Goal: Use online tool/utility: Utilize a website feature to perform a specific function

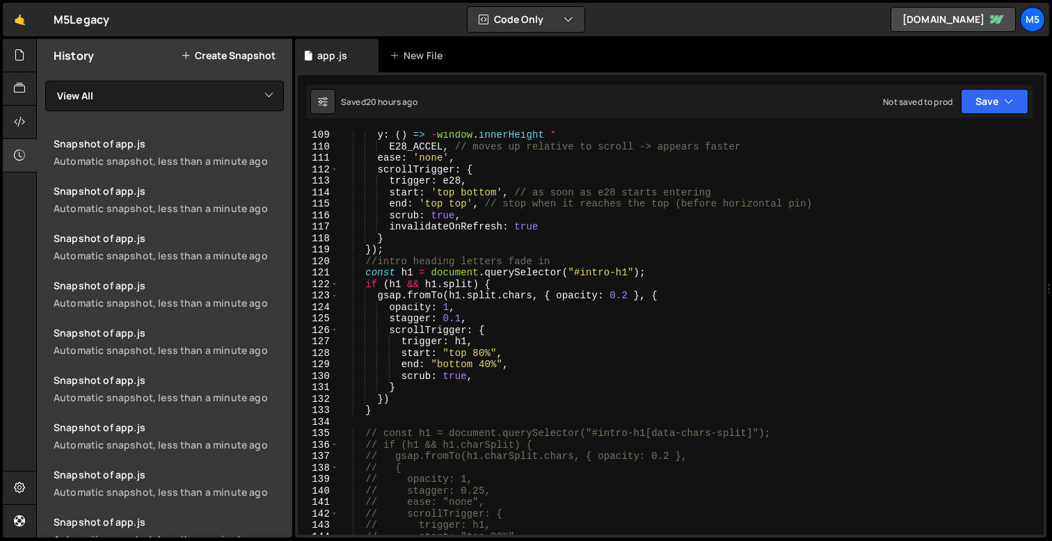
scroll to position [1226, 0]
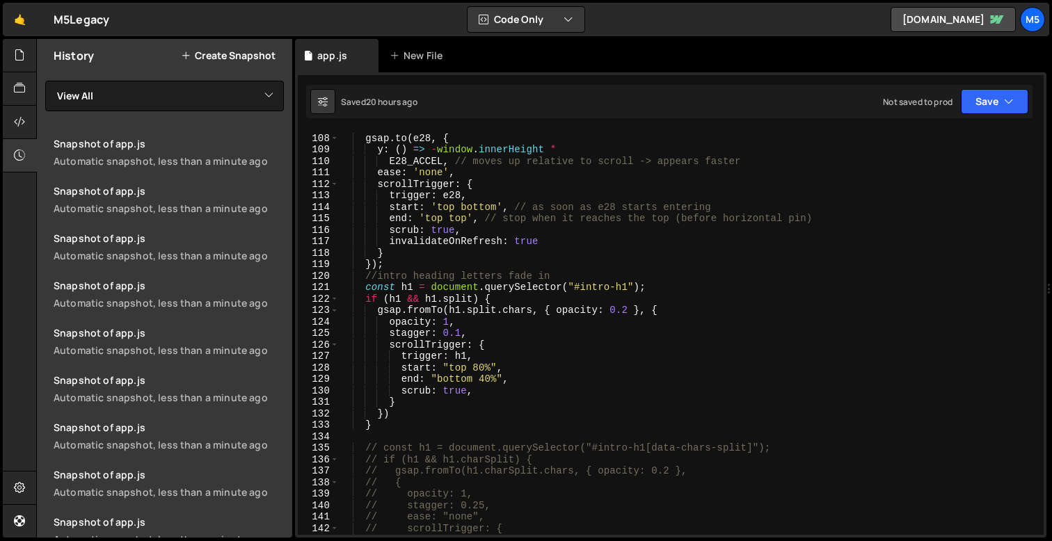
click at [480, 400] on div "gsap . to ( e28 , { y : ( ) => - window . innerHeight * E28_ACCEL , // moves up…" at bounding box center [688, 334] width 699 height 427
click at [399, 341] on div "gsap . to ( e28 , { y : ( ) => - window . innerHeight * E28_ACCEL , // moves up…" at bounding box center [688, 334] width 699 height 427
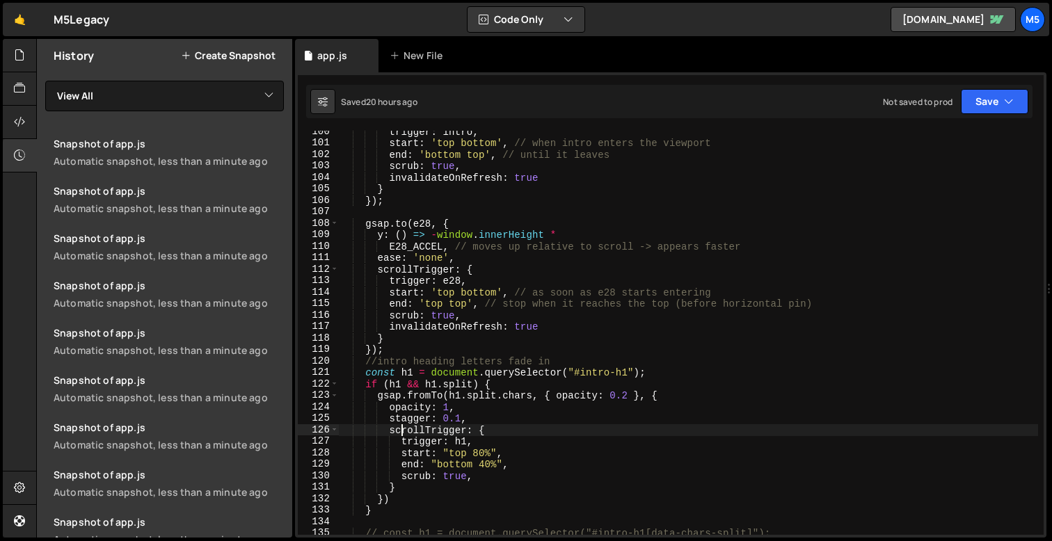
click at [448, 321] on div "trigger : intro , start : 'top bottom' , // when intro enters the viewport end …" at bounding box center [688, 339] width 699 height 427
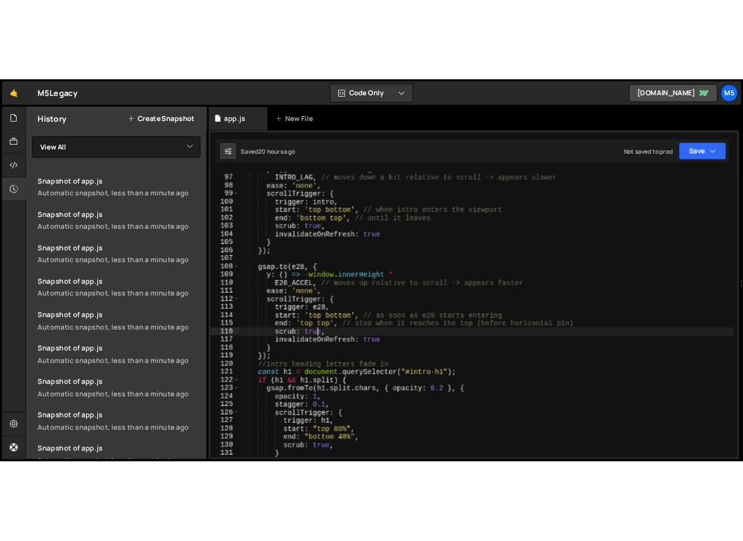
scroll to position [1098, 0]
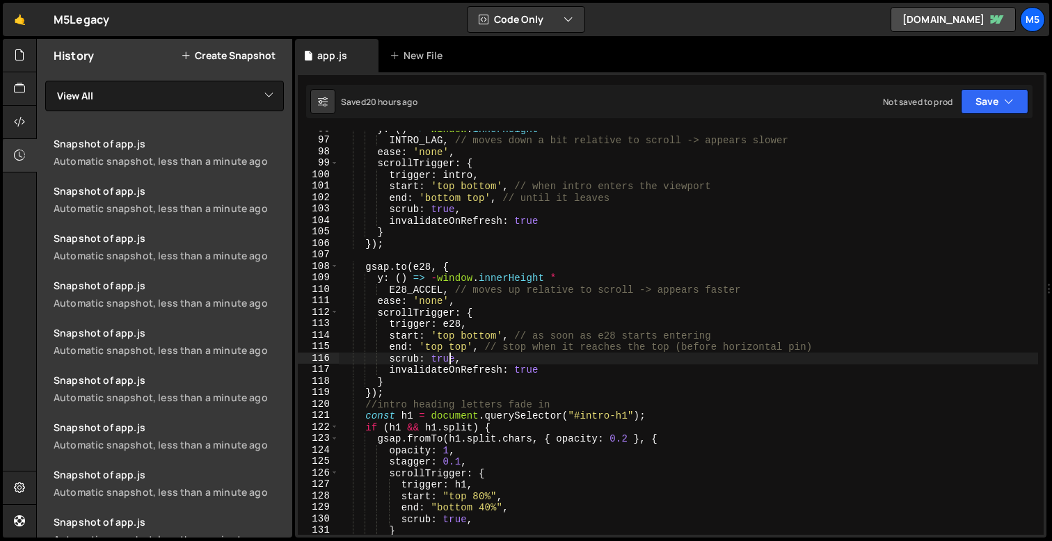
click at [500, 369] on div "y : ( ) => window . innerHeight * INTRO_LAG , // moves down a bit relative to s…" at bounding box center [688, 336] width 699 height 427
click at [528, 369] on div "y : ( ) => window . innerHeight * INTRO_LAG , // moves down a bit relative to s…" at bounding box center [688, 336] width 699 height 427
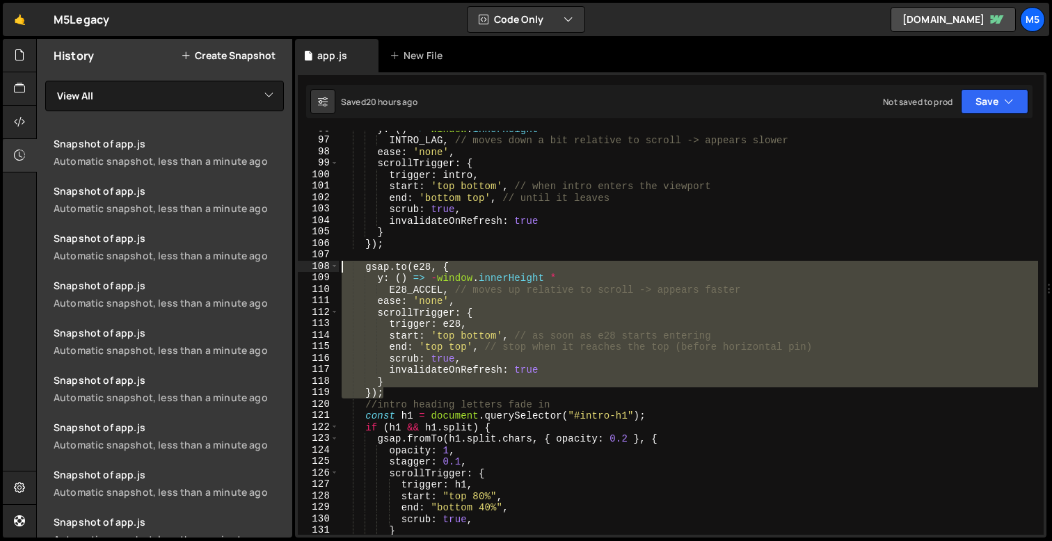
drag, startPoint x: 390, startPoint y: 397, endPoint x: 327, endPoint y: 268, distance: 144.1
click at [327, 268] on div "invalidateOnRefresh: true 96 97 98 99 100 101 102 103 104 105 106 107 108 109 1…" at bounding box center [671, 333] width 746 height 404
click at [534, 392] on div "y : ( ) => window . innerHeight * INTRO_LAG , // moves down a bit relative to s…" at bounding box center [688, 336] width 699 height 427
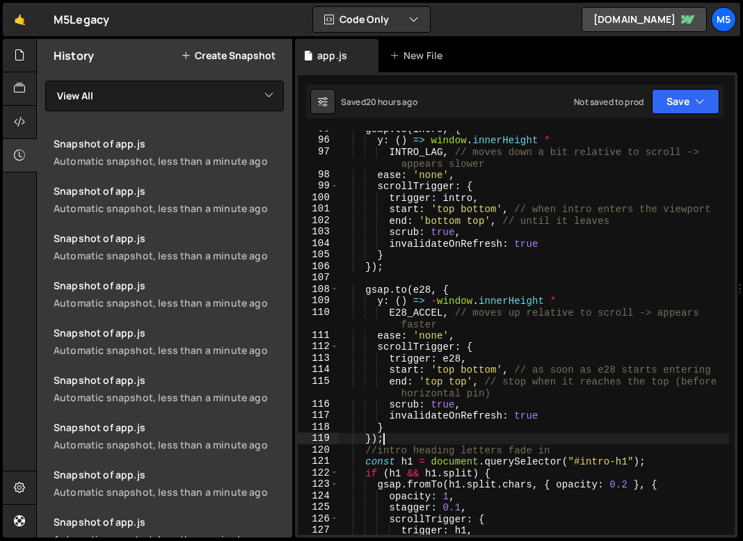
scroll to position [1167, 0]
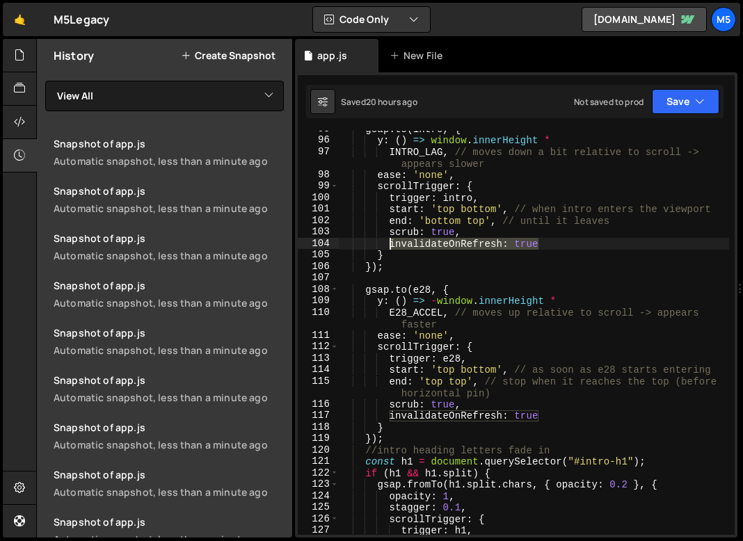
drag, startPoint x: 544, startPoint y: 248, endPoint x: 392, endPoint y: 248, distance: 152.4
click at [391, 248] on div "gsap . to ( intro , { y : ( ) => window . innerHeight * INTRO_LAG , // moves do…" at bounding box center [534, 336] width 390 height 427
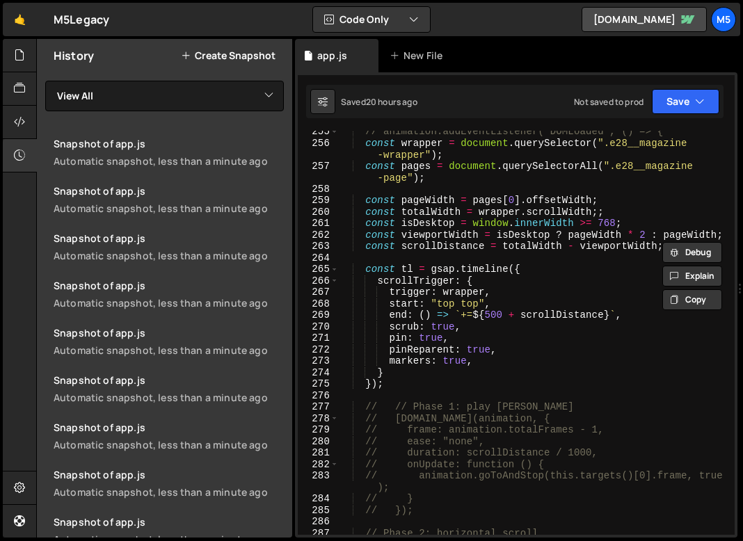
scroll to position [3127, 0]
click at [485, 358] on div "// animation.addEventListener("DOMLoaded", () => { const wrapper = document . q…" at bounding box center [534, 339] width 390 height 427
type textarea "markers: true,"
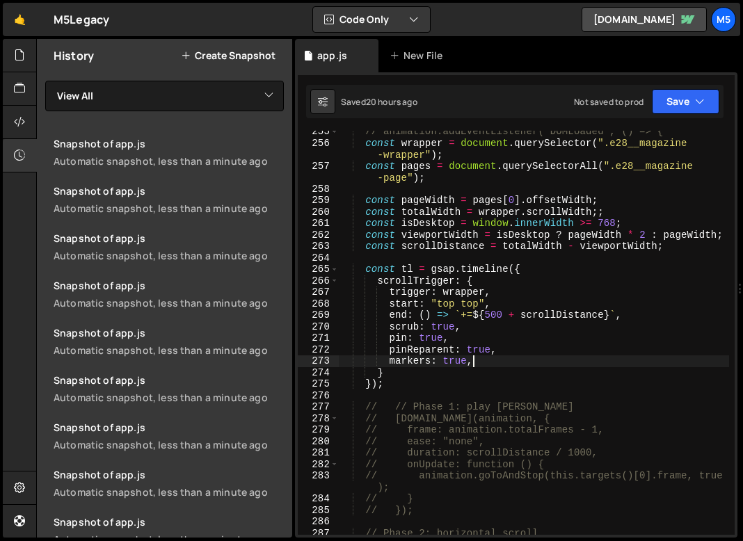
scroll to position [0, 2]
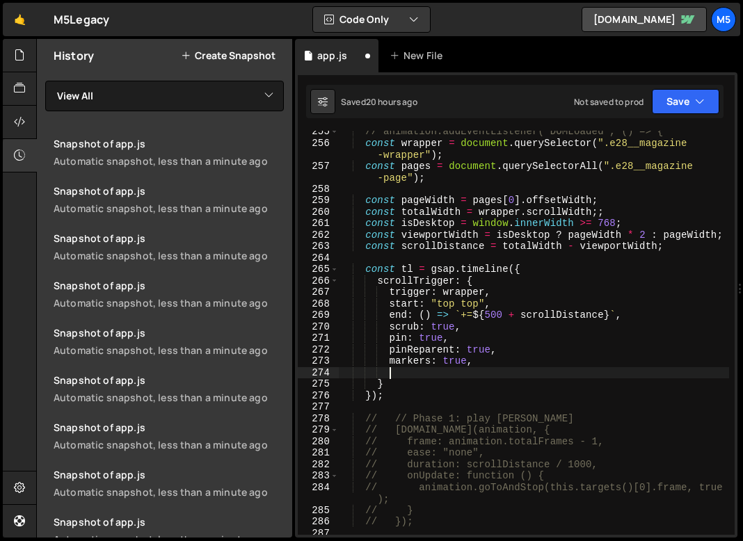
paste textarea "invalidateOnRefresh: true"
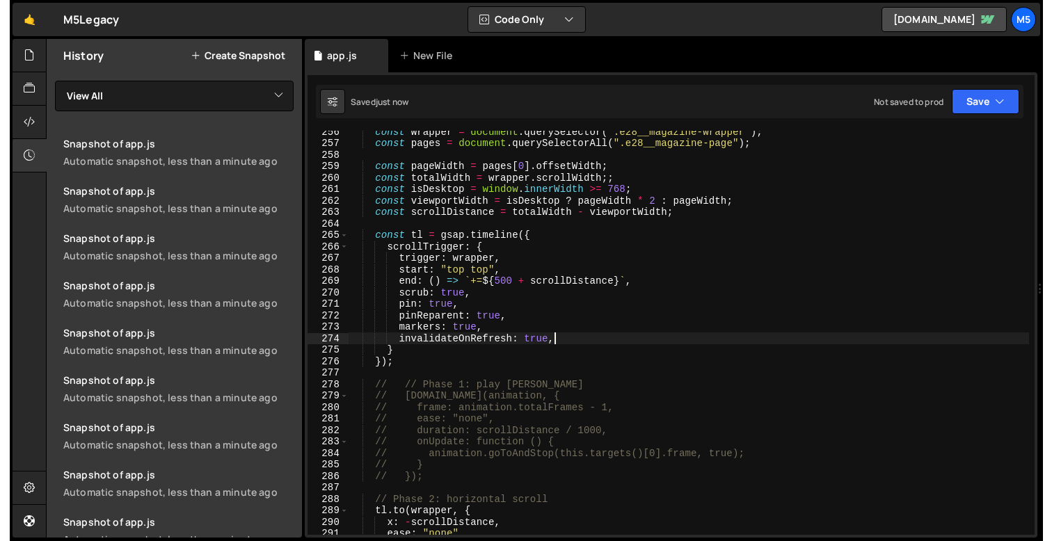
scroll to position [2943, 0]
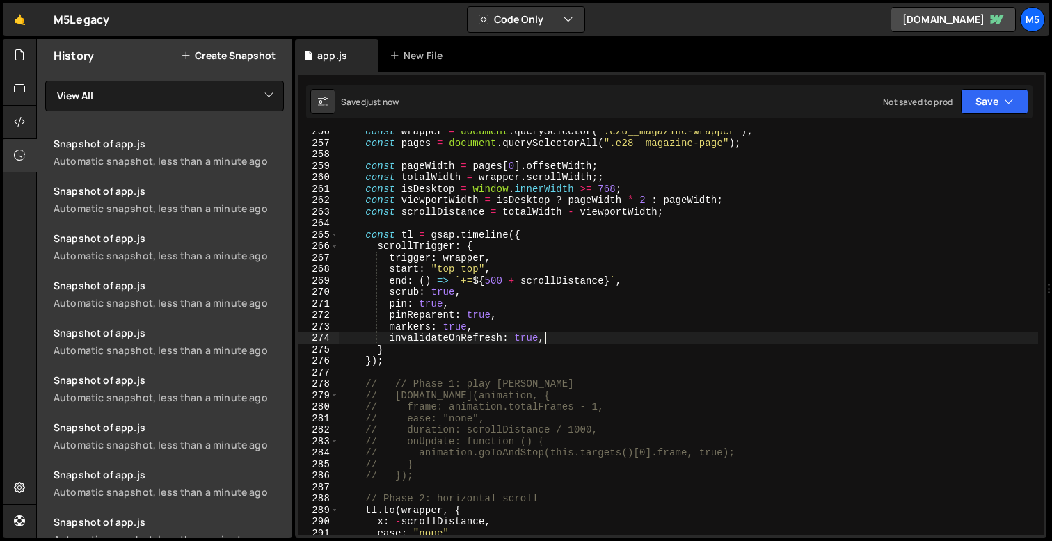
type textarea "invalidateOnRefresh: true,"
drag, startPoint x: 555, startPoint y: 343, endPoint x: 341, endPoint y: 337, distance: 213.7
click at [342, 337] on div "const wrapper = document . querySelector ( ".e28__magazine-wrapper" ) ; const p…" at bounding box center [688, 339] width 699 height 427
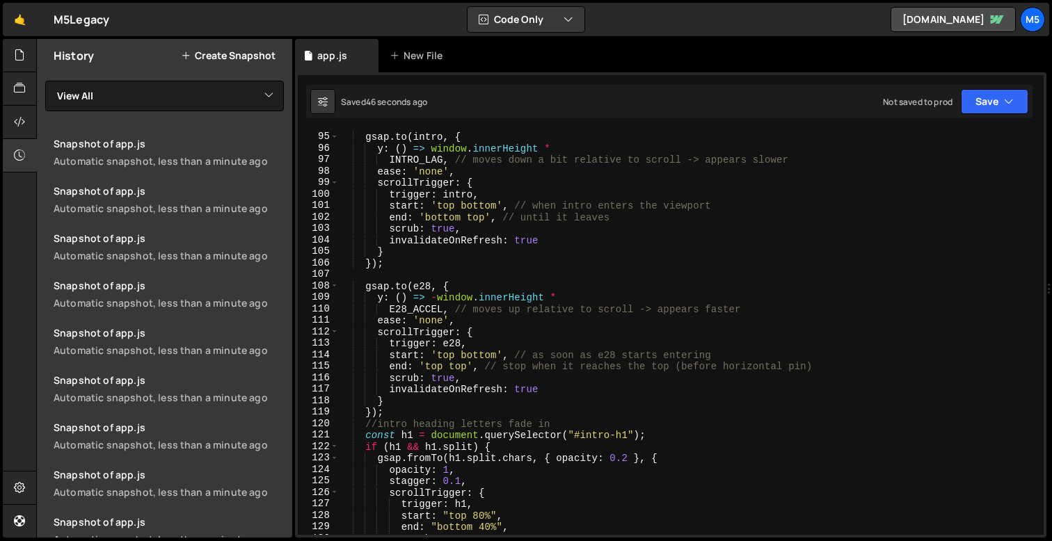
scroll to position [1061, 0]
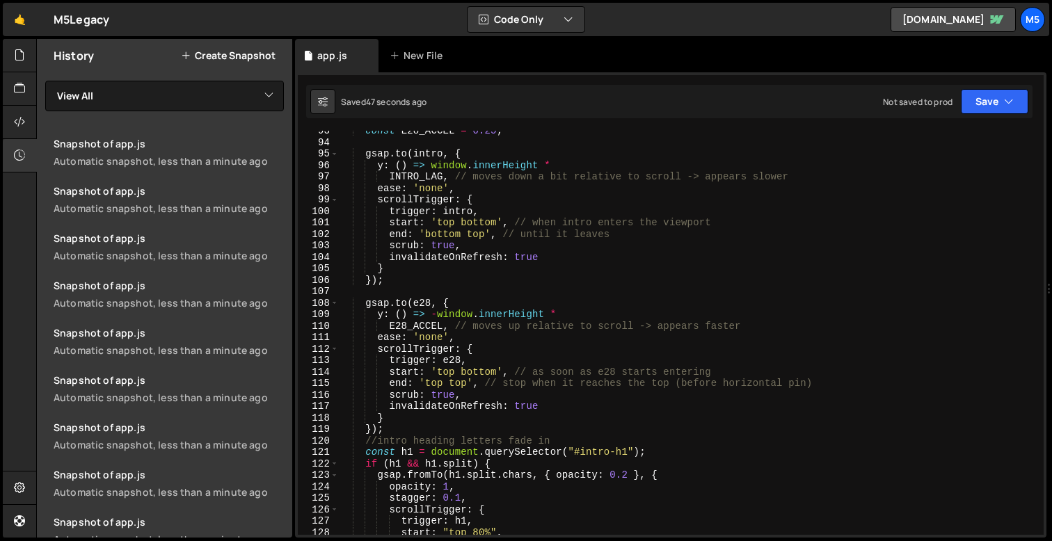
click at [557, 406] on div "const E28_ACCEL = 0.25 ; gsap . to ( intro , { y : ( ) => window . innerHeight …" at bounding box center [688, 338] width 699 height 427
type textarea "invalidateOnRefresh: true,"
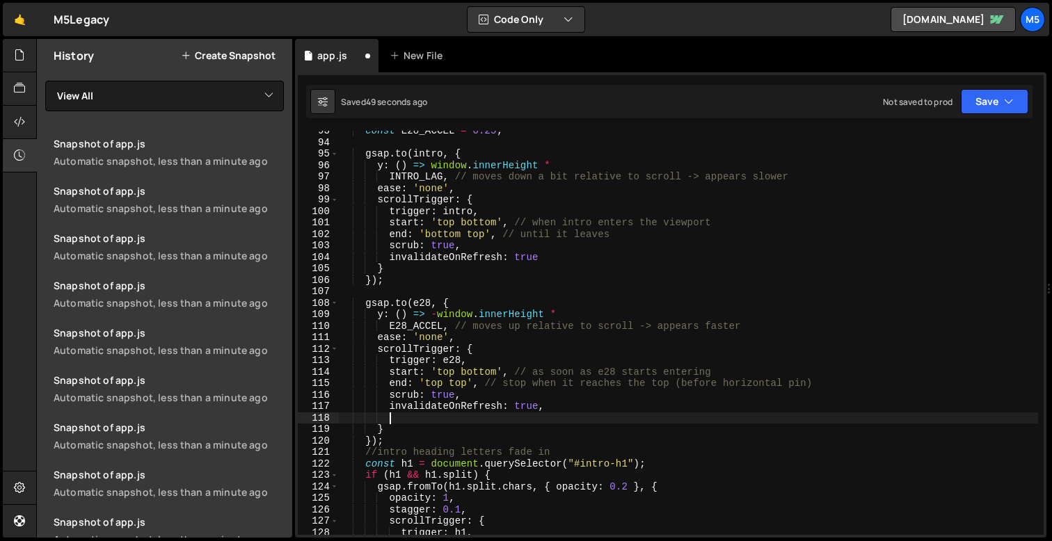
scroll to position [0, 3]
paste textarea "onLeave: () => ScrollTrigger.refresh(),"
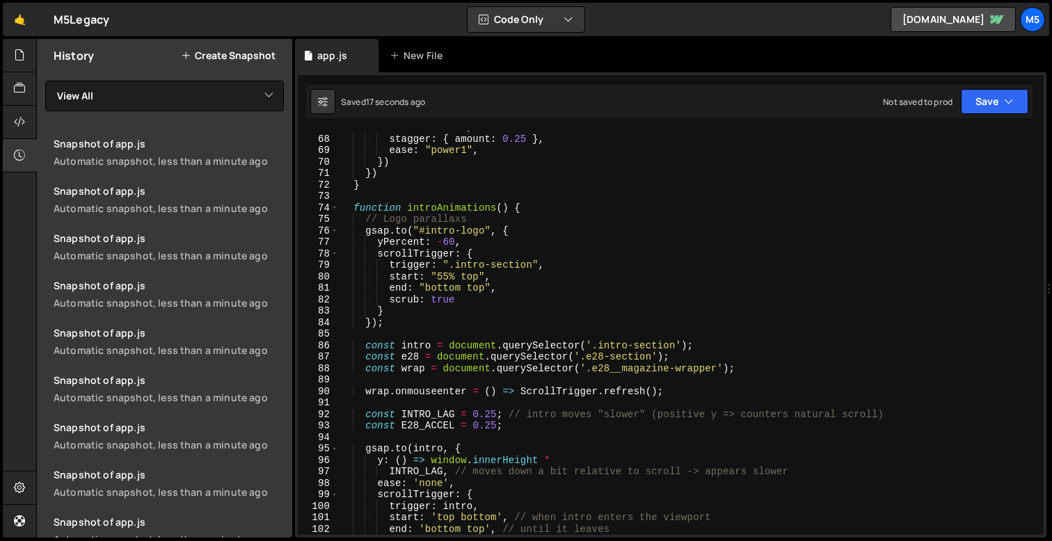
scroll to position [766, 0]
drag, startPoint x: 398, startPoint y: 374, endPoint x: 225, endPoint y: 392, distance: 174.2
click at [225, 392] on div "Files New File Javascript files 1 app.js 0 CSS files Copy share link Edit File …" at bounding box center [544, 289] width 1016 height 500
type textarea "wrap.onmouseenter = () => ScrollTrigger.refresh();"
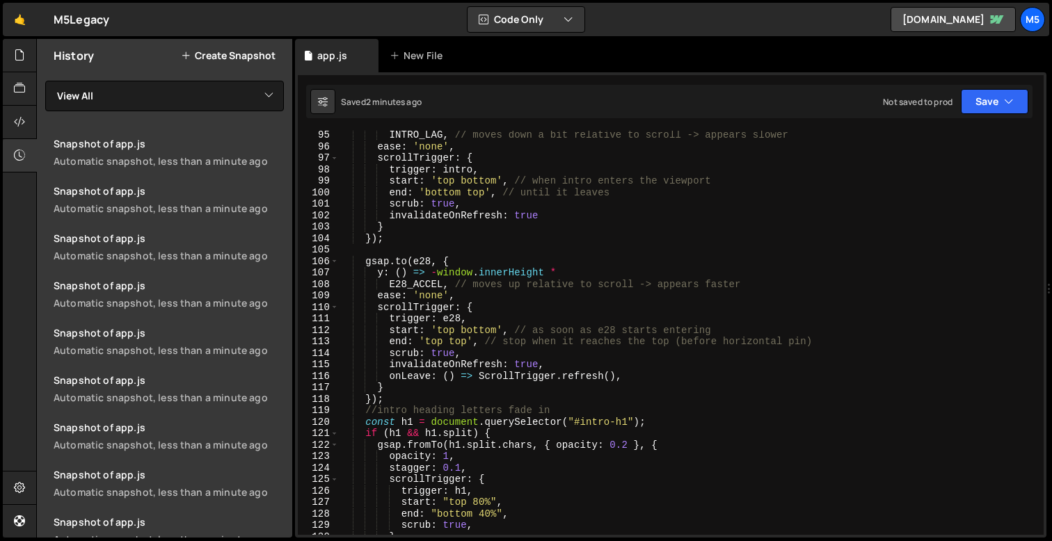
scroll to position [1090, 0]
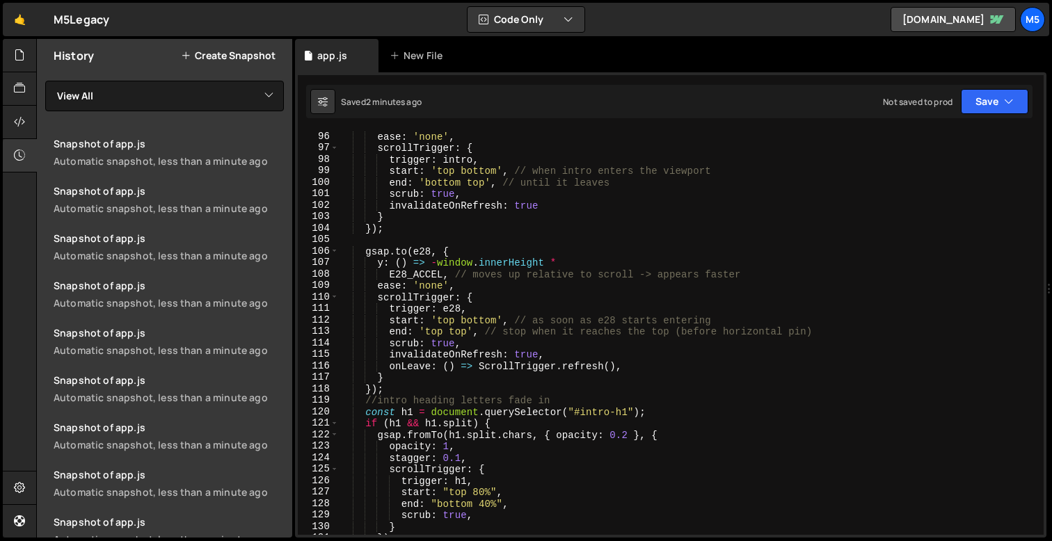
click at [580, 367] on div "ease : 'none' , scrollTrigger : { trigger : intro , start : 'top bottom' , // w…" at bounding box center [688, 344] width 699 height 427
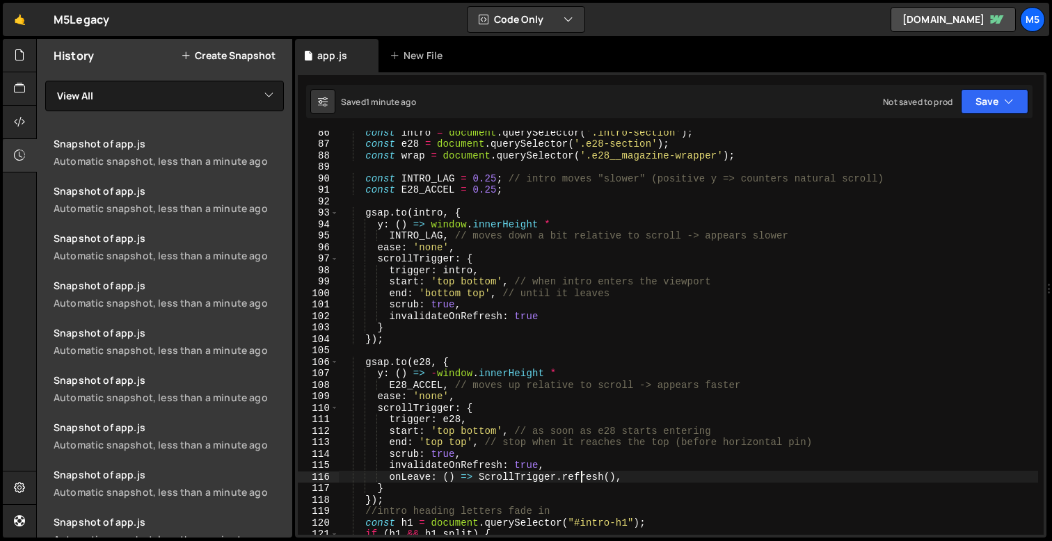
scroll to position [963, 0]
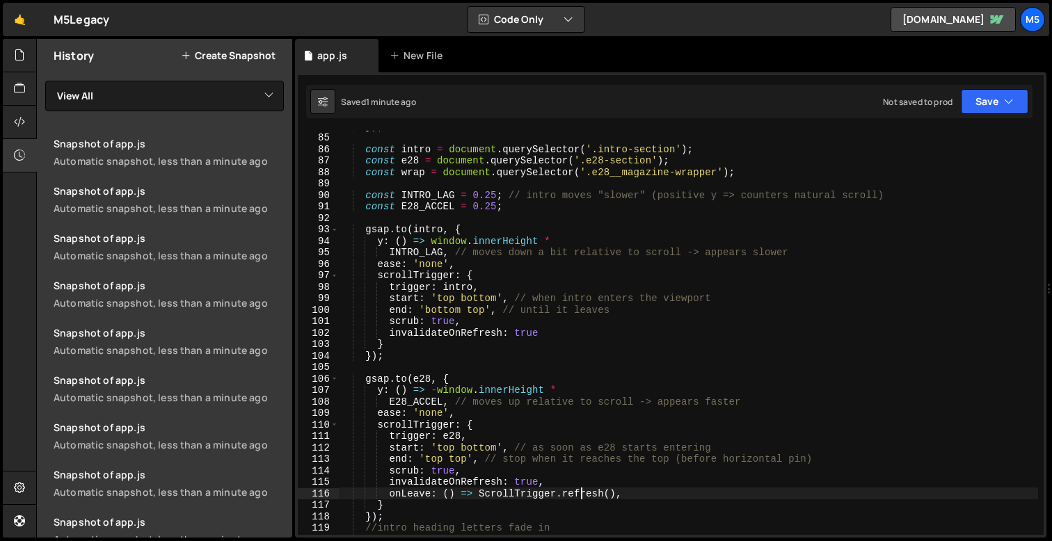
click at [493, 207] on div "}) ; const intro = document . querySelector ( '.intro-section' ) ; const e28 = …" at bounding box center [688, 333] width 699 height 427
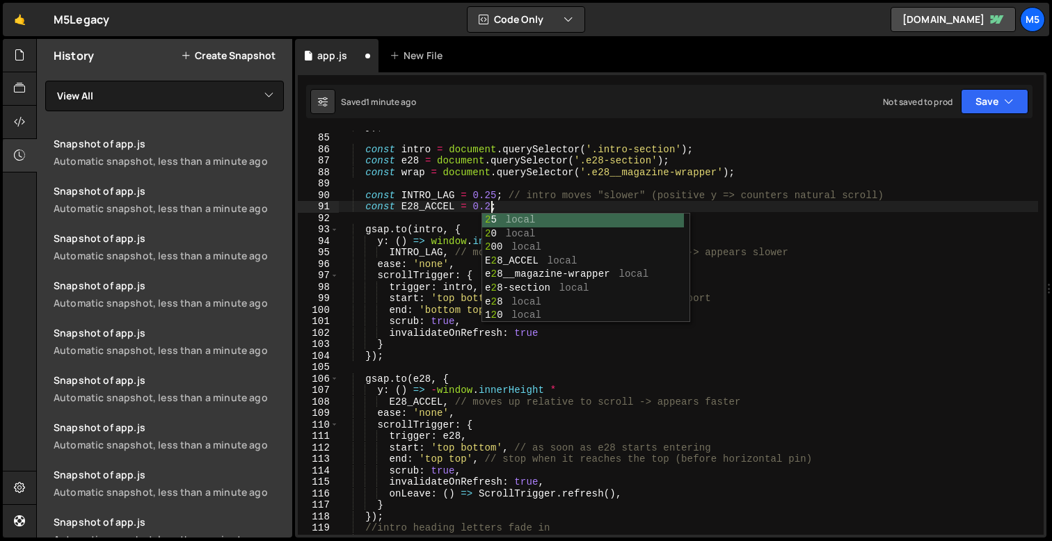
scroll to position [0, 10]
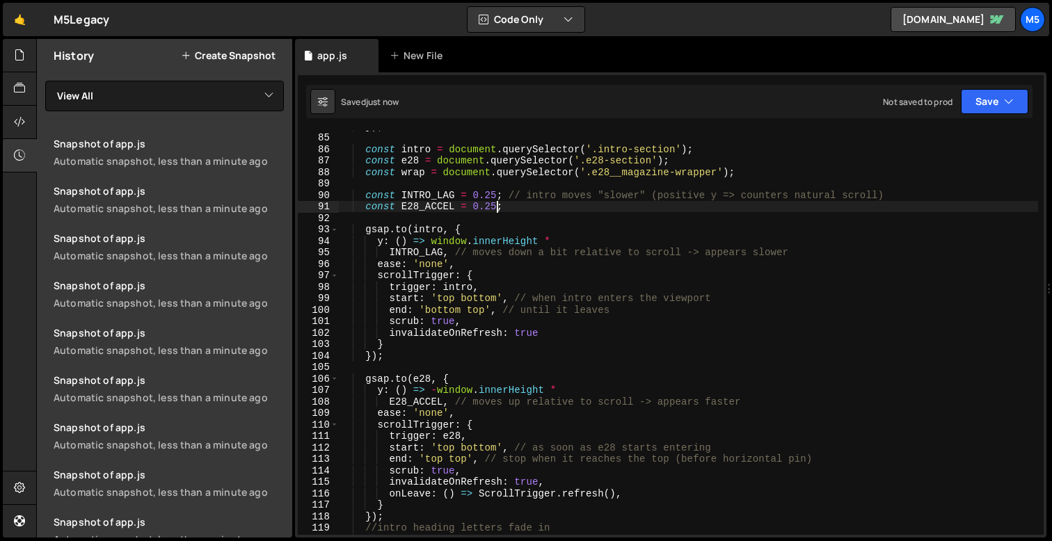
click at [497, 191] on div "}) ; const intro = document . querySelector ( '.intro-section' ) ; const e28 = …" at bounding box center [688, 333] width 699 height 427
click at [497, 205] on div "}) ; const intro = document . querySelector ( '.intro-section' ) ; const e28 = …" at bounding box center [688, 333] width 699 height 427
click at [766, 252] on div "}) ; const intro = document . querySelector ( '.intro-section' ) ; const e28 = …" at bounding box center [688, 333] width 699 height 427
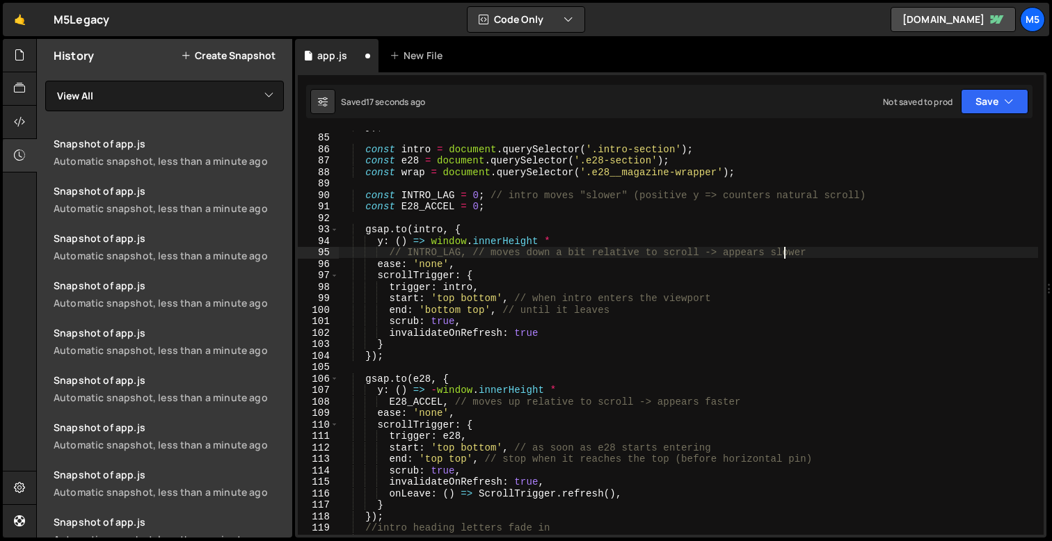
click at [559, 237] on div "}) ; const intro = document . querySelector ( '.intro-section' ) ; const e28 = …" at bounding box center [688, 333] width 699 height 427
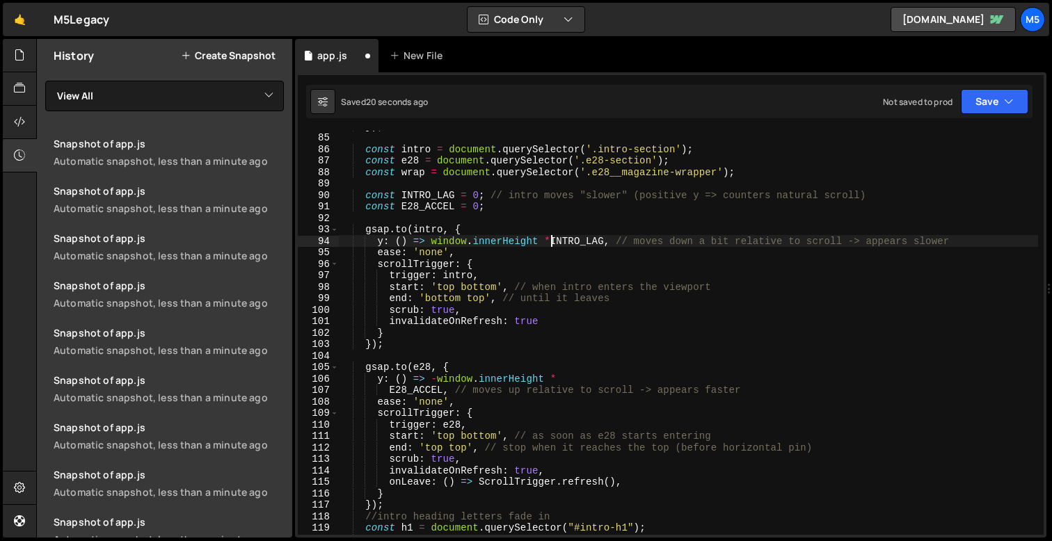
scroll to position [0, 15]
drag, startPoint x: 981, startPoint y: 238, endPoint x: 635, endPoint y: 228, distance: 346.6
click at [624, 243] on div "}) ; const intro = document . querySelector ( '.intro-section' ) ; const e28 = …" at bounding box center [688, 333] width 699 height 427
click at [564, 241] on div "}) ; const intro = document . querySelector ( '.intro-section' ) ; const e28 = …" at bounding box center [688, 333] width 699 height 427
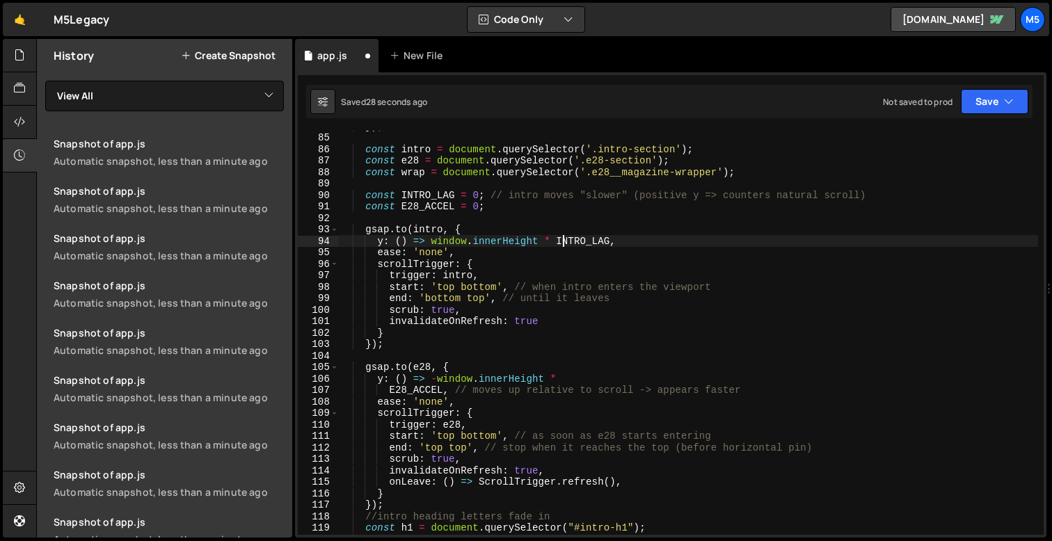
click at [564, 241] on div "}) ; const intro = document . querySelector ( '.intro-section' ) ; const e28 = …" at bounding box center [688, 333] width 699 height 427
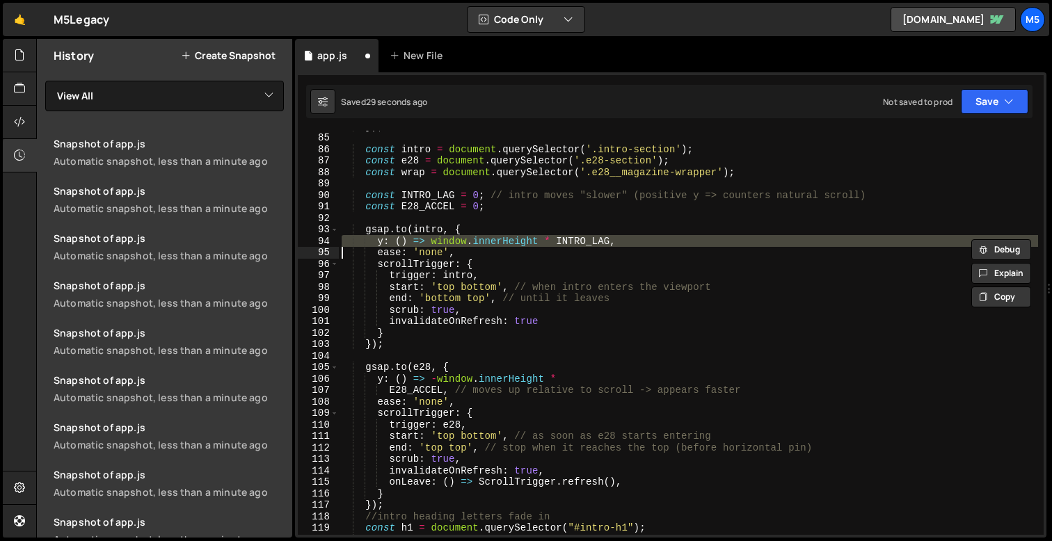
click at [628, 241] on div "}) ; const intro = document . querySelector ( '.intro-section' ) ; const e28 = …" at bounding box center [688, 333] width 699 height 427
type textarea "y: () => window.innerHeight * INTRO_LAG,"
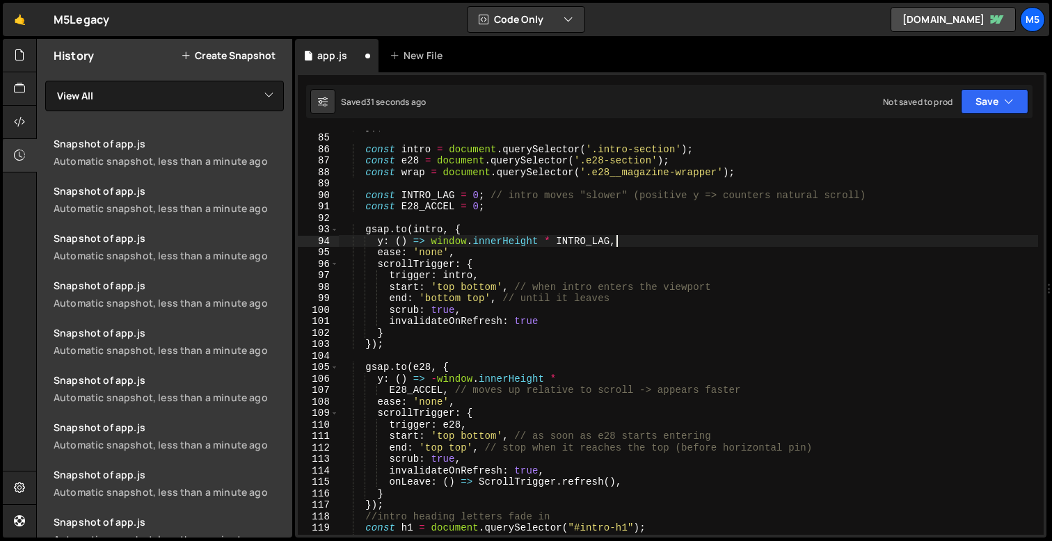
scroll to position [0, 1]
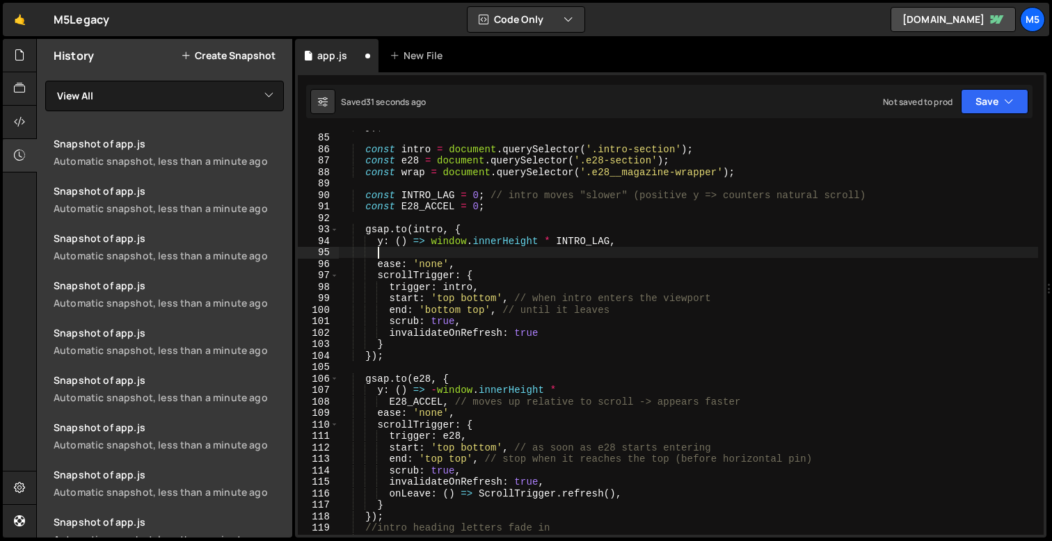
paste textarea
click at [615, 241] on div "}) ; const intro = document . querySelector ( '.intro-section' ) ; const e28 = …" at bounding box center [688, 333] width 699 height 427
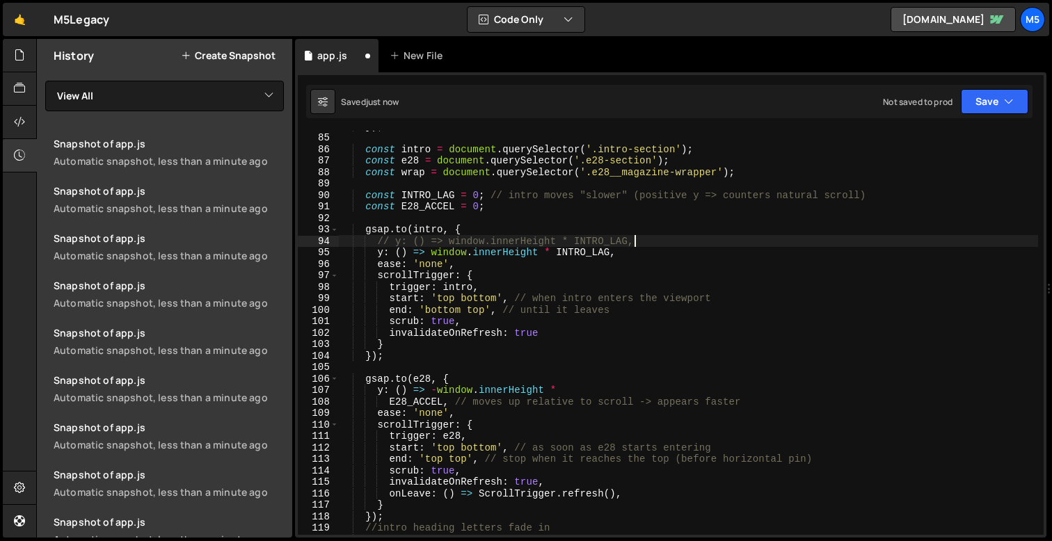
click at [615, 241] on div "}) ; const intro = document . querySelector ( '.intro-section' ) ; const e28 = …" at bounding box center [688, 333] width 699 height 427
click at [610, 249] on div "}) ; const intro = document . querySelector ( '.intro-section' ) ; const e28 = …" at bounding box center [688, 333] width 699 height 427
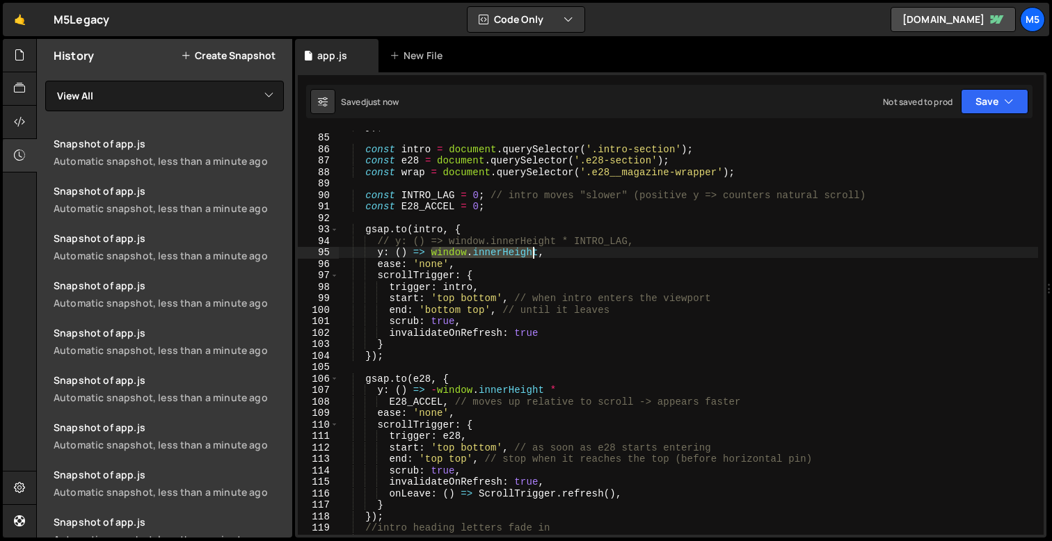
drag, startPoint x: 430, startPoint y: 252, endPoint x: 534, endPoint y: 252, distance: 103.7
click at [534, 252] on div "}) ; const intro = document . querySelector ( '.intro-section' ) ; const e28 = …" at bounding box center [688, 333] width 699 height 427
click at [560, 256] on div "}) ; const intro = document . querySelector ( '.intro-section' ) ; const e28 = …" at bounding box center [688, 333] width 699 height 427
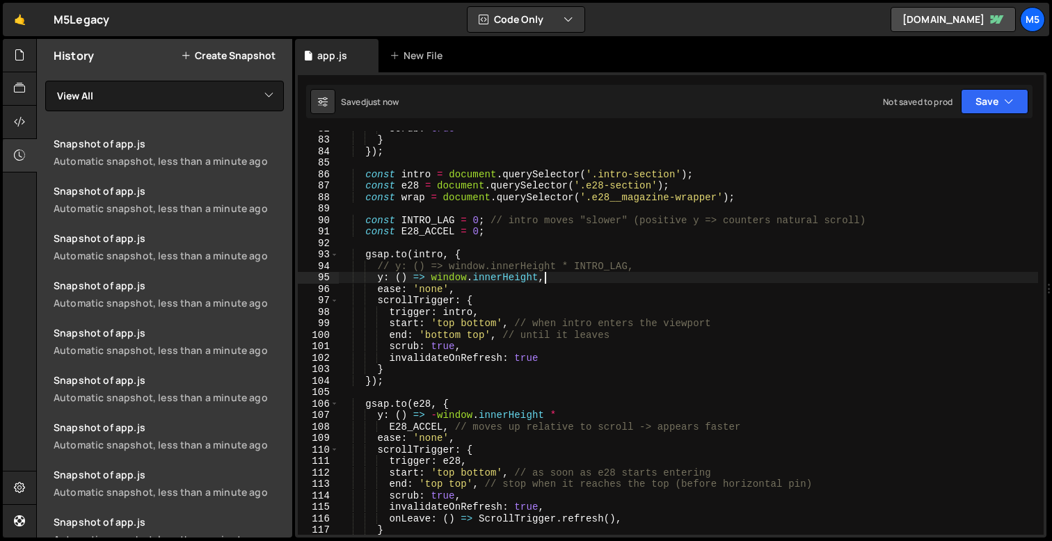
scroll to position [918, 0]
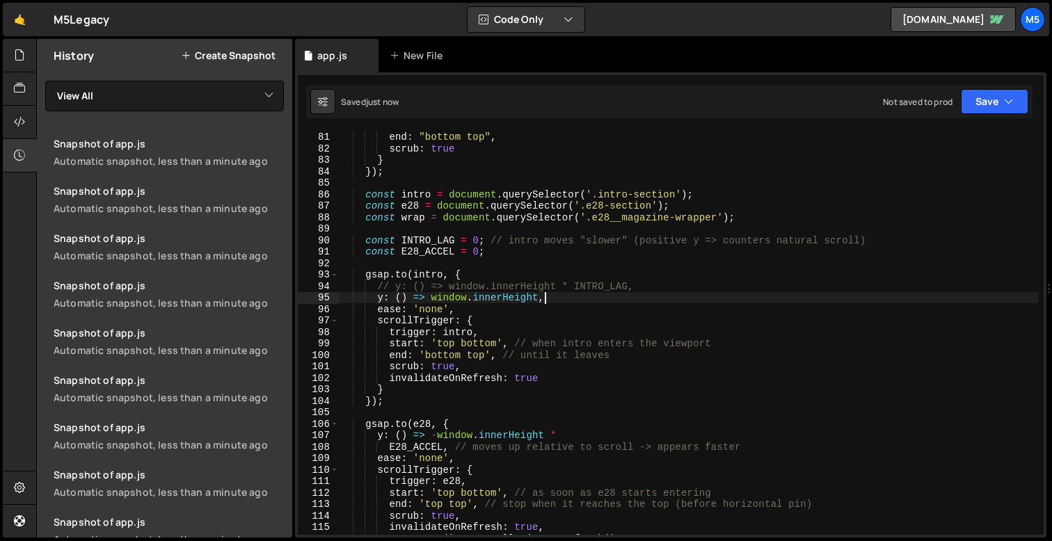
click at [748, 218] on div "start : "55% top" , end : "bottom top" , scrub : true } }) ; const intro = docu…" at bounding box center [688, 333] width 699 height 427
type textarea "const wrap = document.querySelector('.e28__magazine-wrapper');"
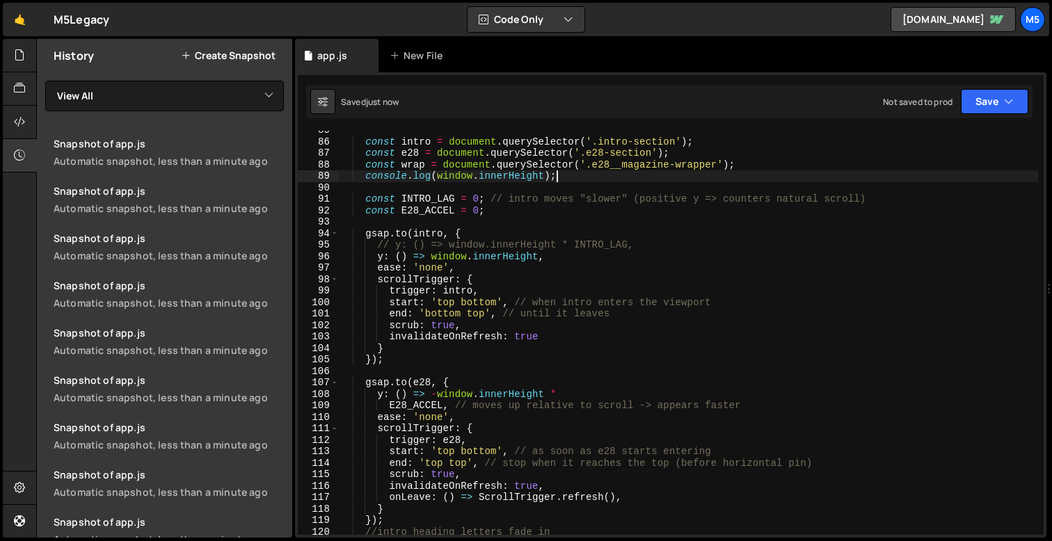
scroll to position [975, 0]
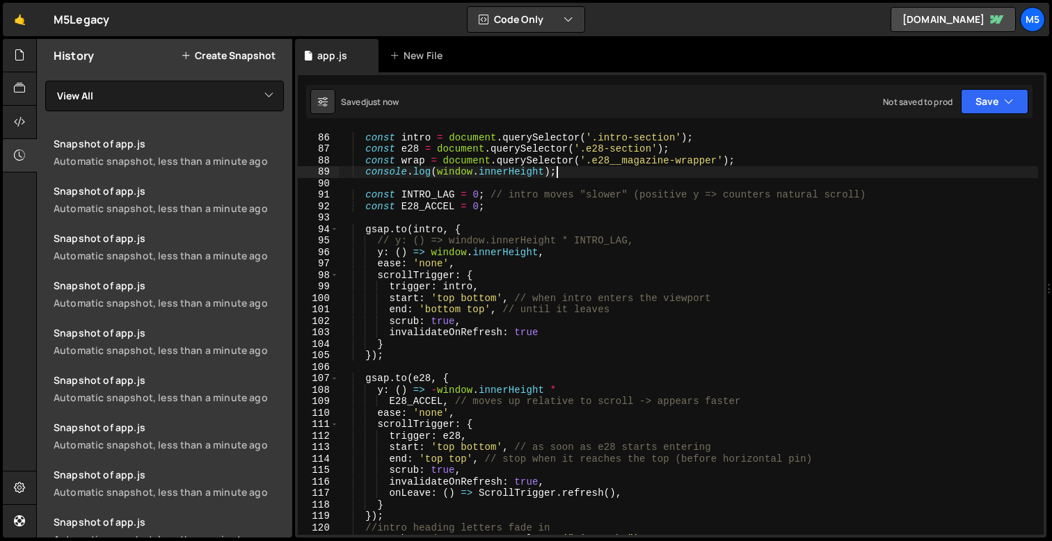
click at [388, 404] on div "const intro = document . querySelector ( '.intro-section' ) ; const e28 = docum…" at bounding box center [688, 333] width 699 height 427
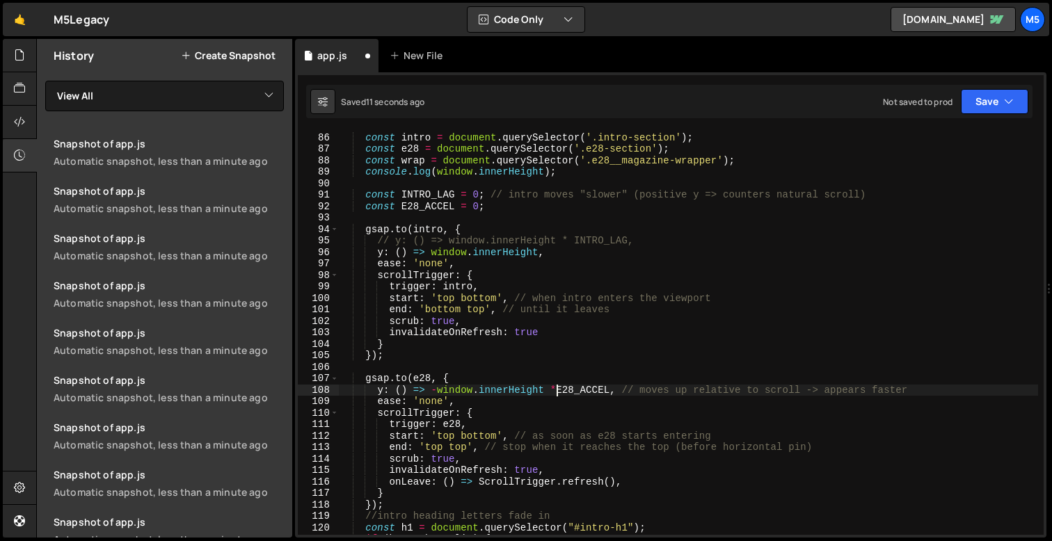
scroll to position [0, 15]
drag, startPoint x: 917, startPoint y: 386, endPoint x: 632, endPoint y: 387, distance: 284.6
click at [632, 387] on div "const intro = document . querySelector ( '.intro-section' ) ; const e28 = docum…" at bounding box center [688, 333] width 699 height 427
drag, startPoint x: 626, startPoint y: 390, endPoint x: 375, endPoint y: 391, distance: 251.2
click at [375, 391] on div "const intro = document . querySelector ( '.intro-section' ) ; const e28 = docum…" at bounding box center [688, 333] width 699 height 427
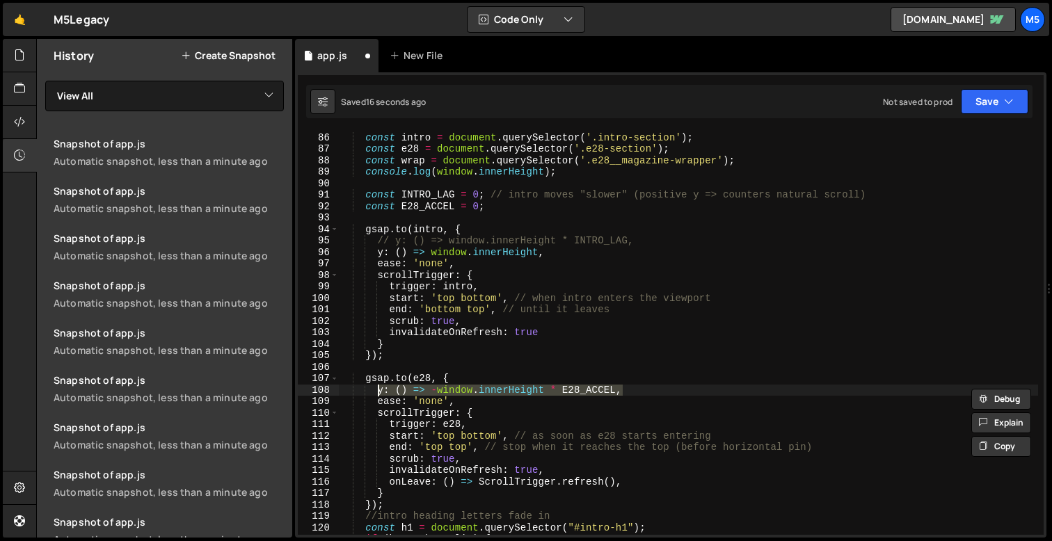
click at [660, 398] on div "const intro = document . querySelector ( '.intro-section' ) ; const e28 = docum…" at bounding box center [688, 333] width 699 height 427
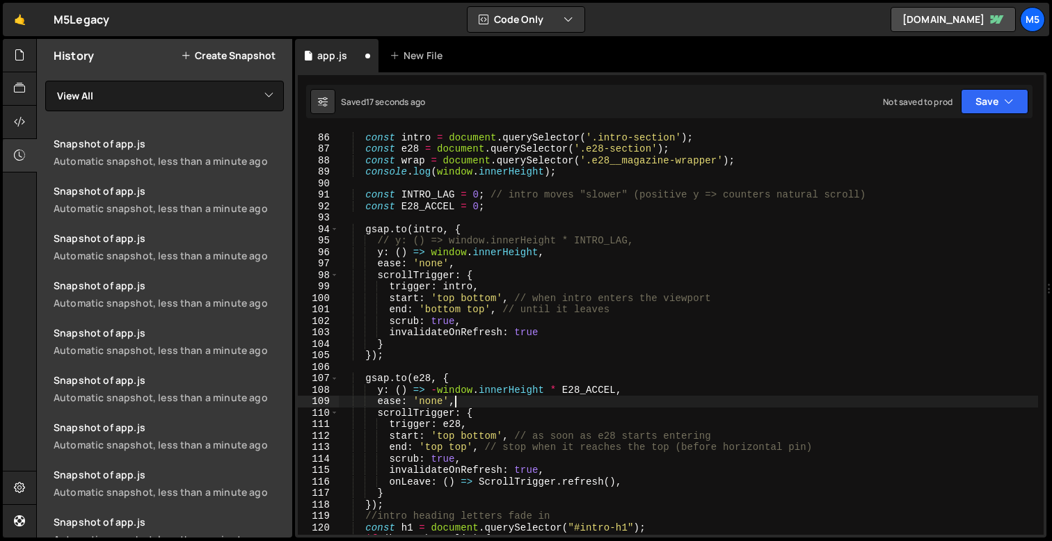
click at [684, 379] on div "const intro = document . querySelector ( '.intro-section' ) ; const e28 = docum…" at bounding box center [688, 333] width 699 height 427
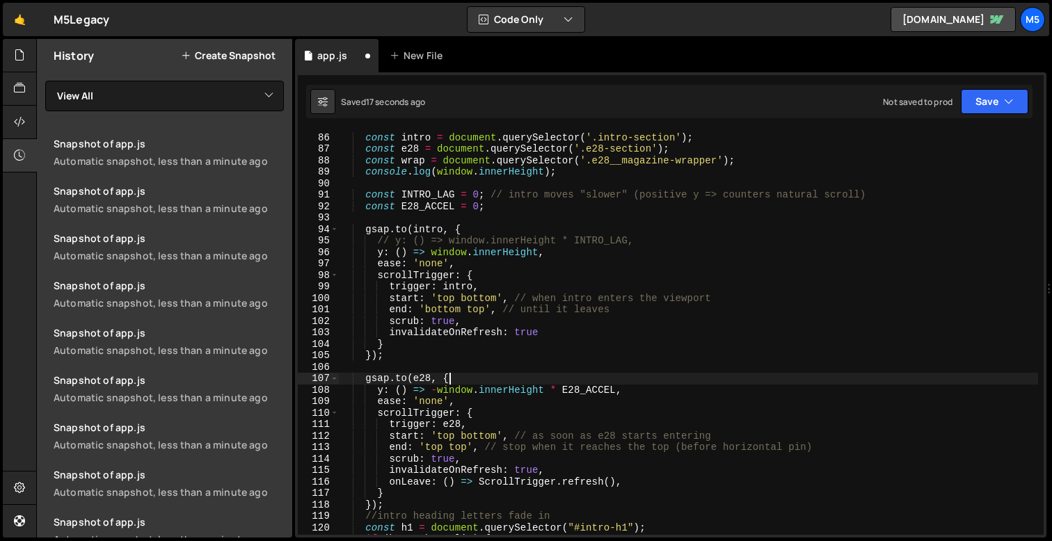
scroll to position [0, 7]
click at [678, 390] on div "const intro = document . querySelector ( '.intro-section' ) ; const e28 = docum…" at bounding box center [688, 333] width 699 height 427
type textarea "y: () => -window.innerHeight * E28_ACCEL,"
paste textarea "y: () => -window.innerHeight * E28_ACCEL,"
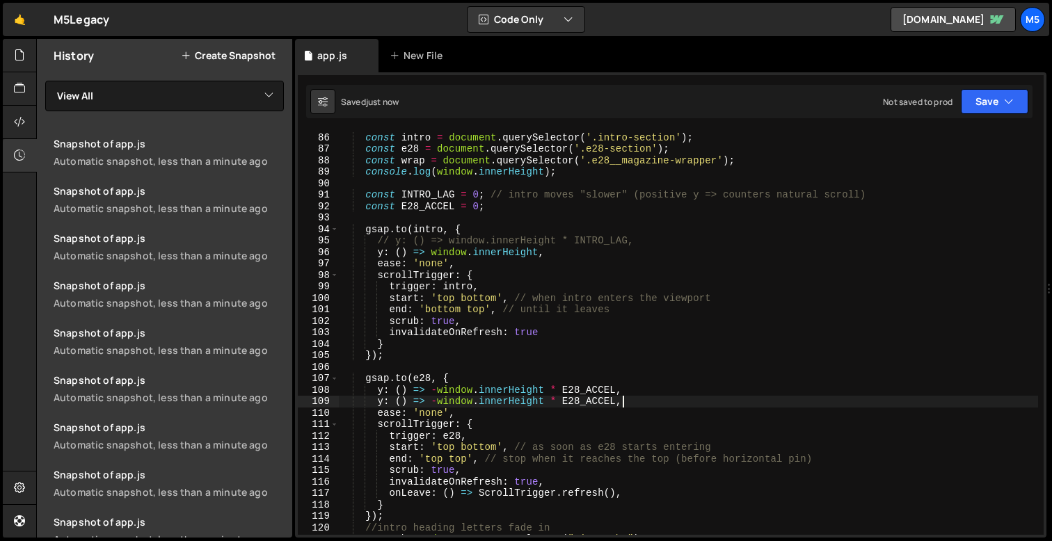
click at [614, 392] on div "const intro = document . querySelector ( '.intro-section' ) ; const e28 = docum…" at bounding box center [688, 333] width 699 height 427
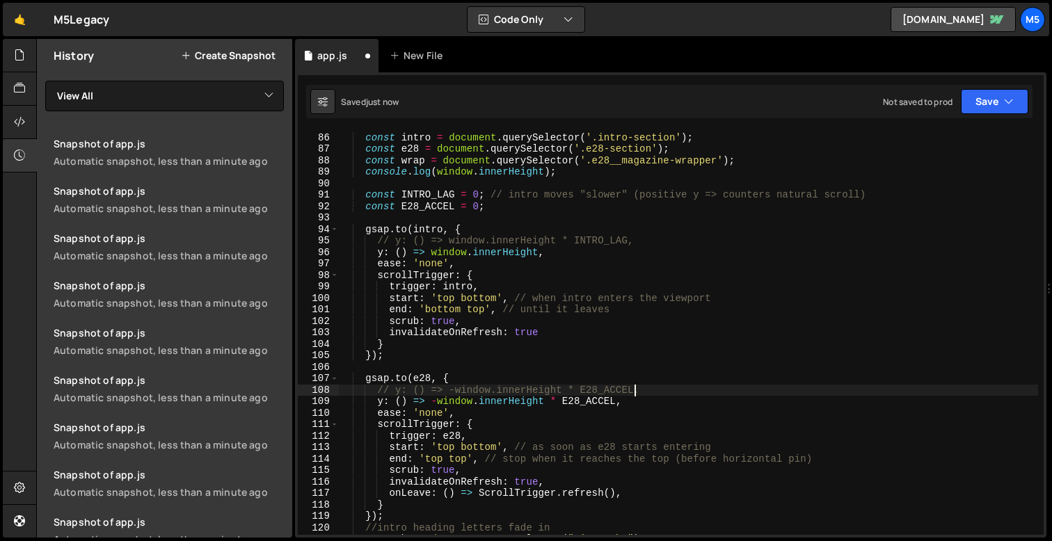
click at [614, 401] on div "const intro = document . querySelector ( '.intro-section' ) ; const e28 = docum…" at bounding box center [688, 333] width 699 height 427
type textarea "y: () => -window.innerHeight,"
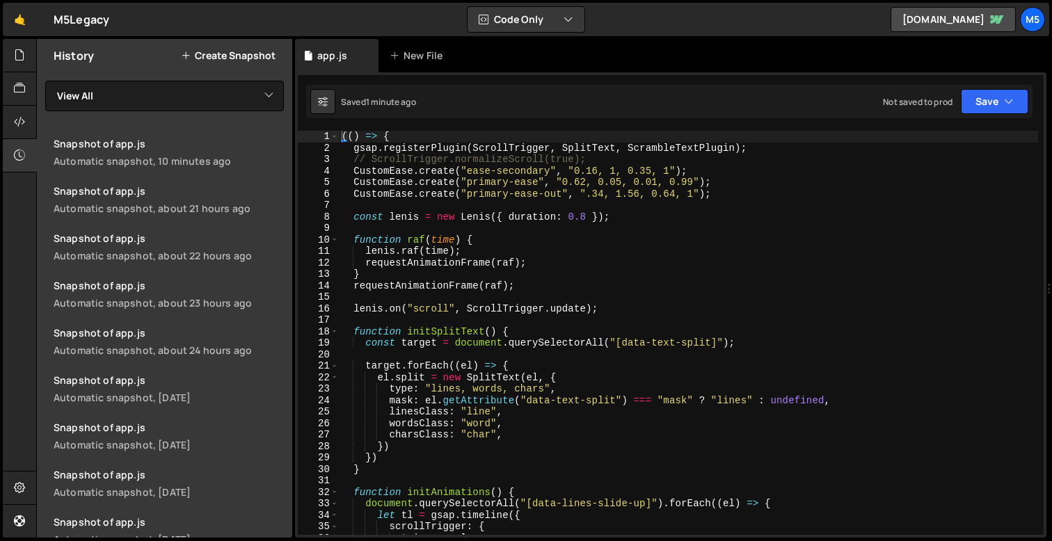
click at [633, 351] on div "(( ) => { gsap . registerPlugin ( ScrollTrigger , SplitText , ScrambleTextPlugi…" at bounding box center [688, 344] width 699 height 427
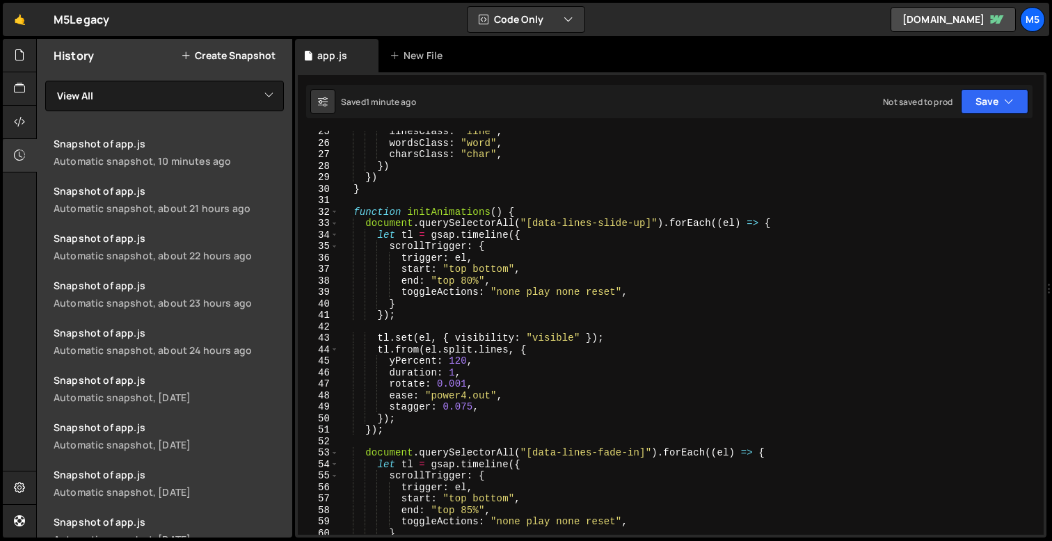
scroll to position [286, 0]
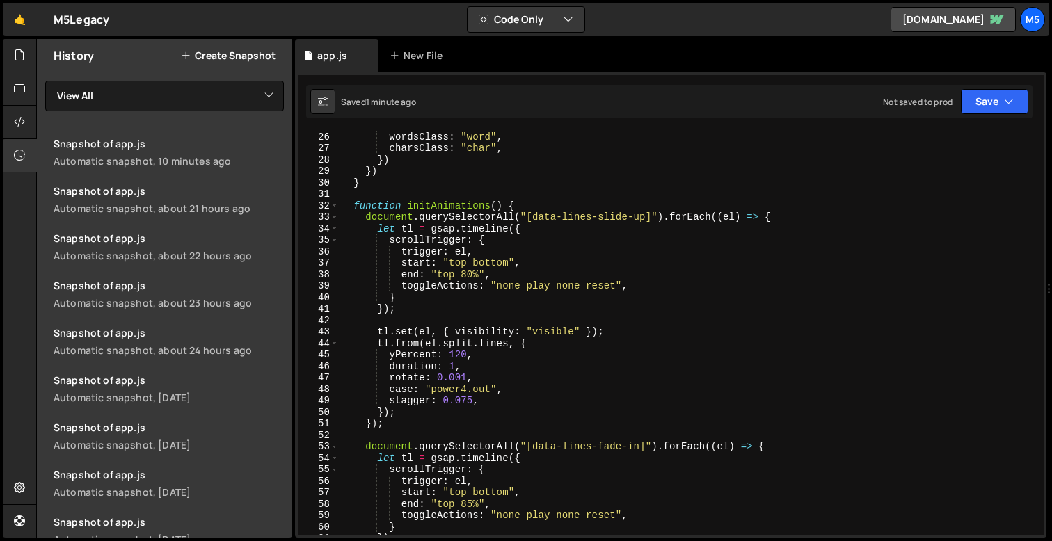
click at [522, 418] on div "linesClass : "line" , wordsClass : "word" , charsClass : "char" , }) }) } funct…" at bounding box center [688, 333] width 699 height 427
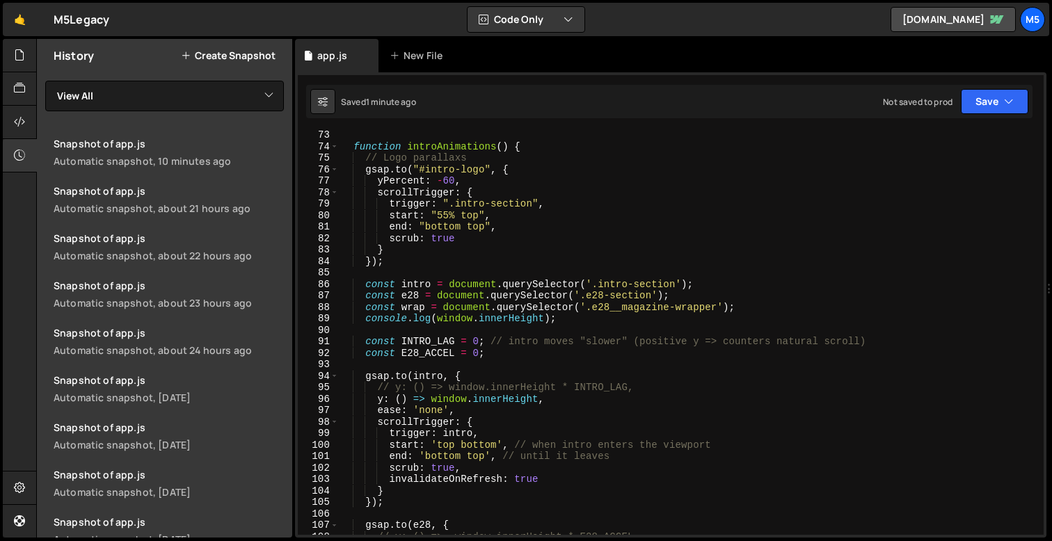
scroll to position [828, 0]
click at [538, 319] on div "function introAnimations ( ) { // Logo parallaxs gsap . to ( "#intro-logo" , { …" at bounding box center [688, 342] width 699 height 427
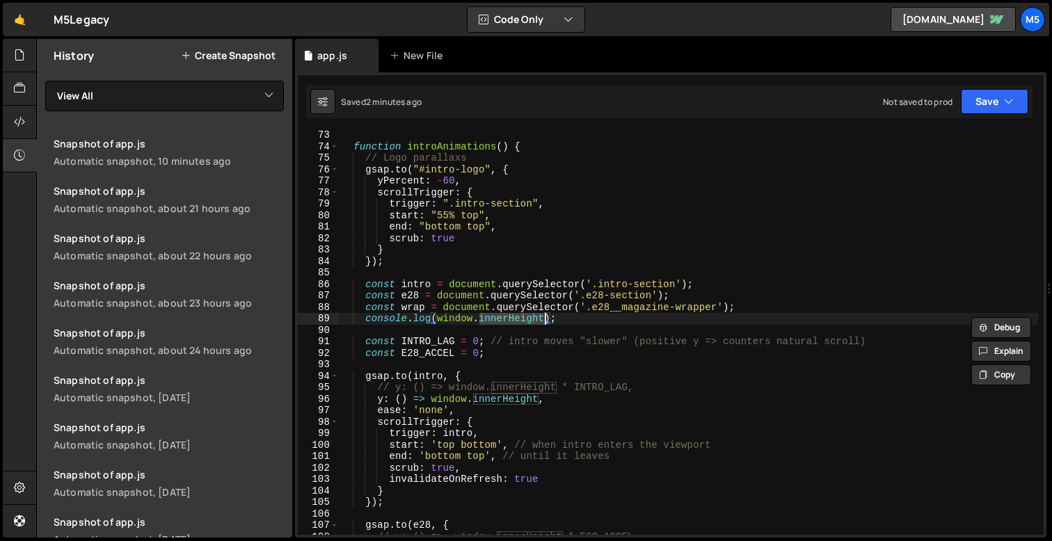
click at [538, 319] on div "function introAnimations ( ) { // Logo parallaxs gsap . to ( "#intro-logo" , { …" at bounding box center [688, 342] width 699 height 427
type textarea "console.log(window.innerHeight);"
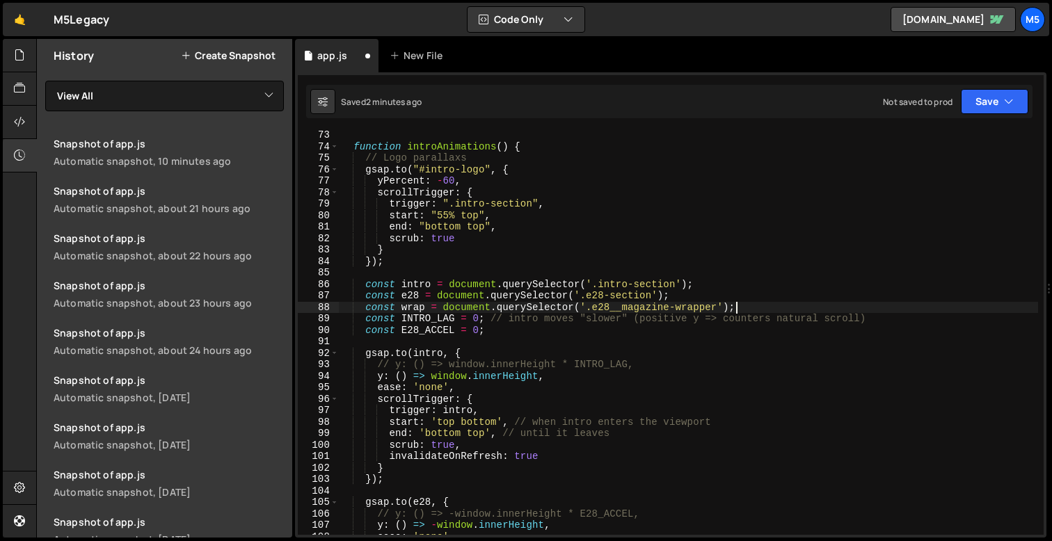
click at [523, 356] on div "function introAnimations ( ) { // Logo parallaxs gsap . to ( "#intro-logo" , { …" at bounding box center [688, 342] width 699 height 427
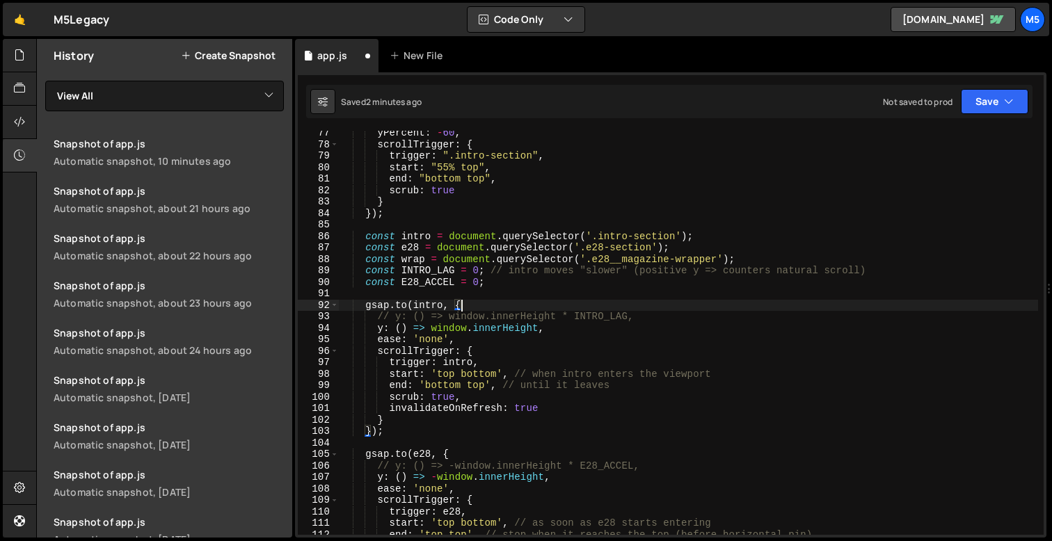
click at [613, 390] on div "yPercent : - 60 , scrollTrigger : { trigger : ".intro-section" , start : "55% t…" at bounding box center [688, 340] width 699 height 427
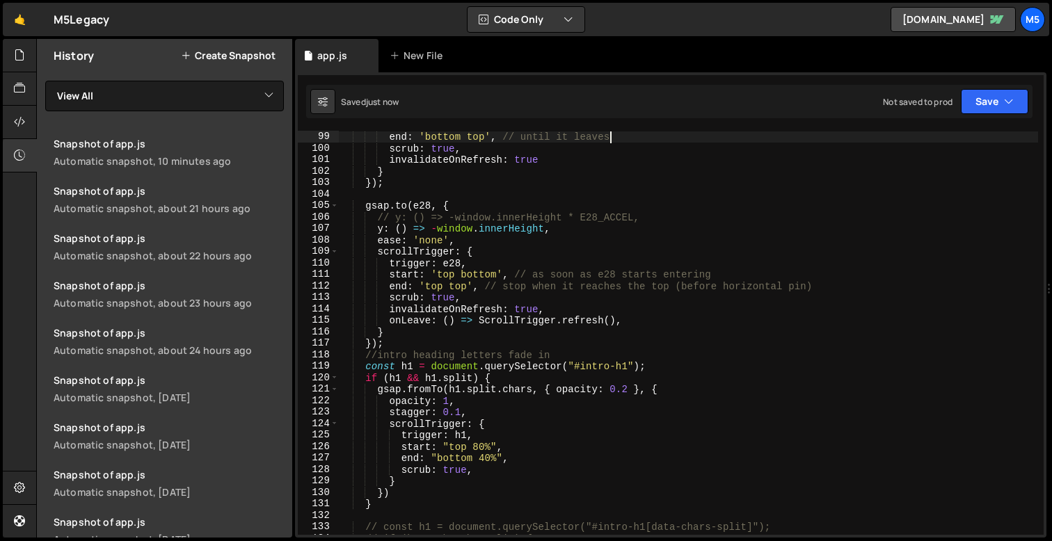
scroll to position [1125, 0]
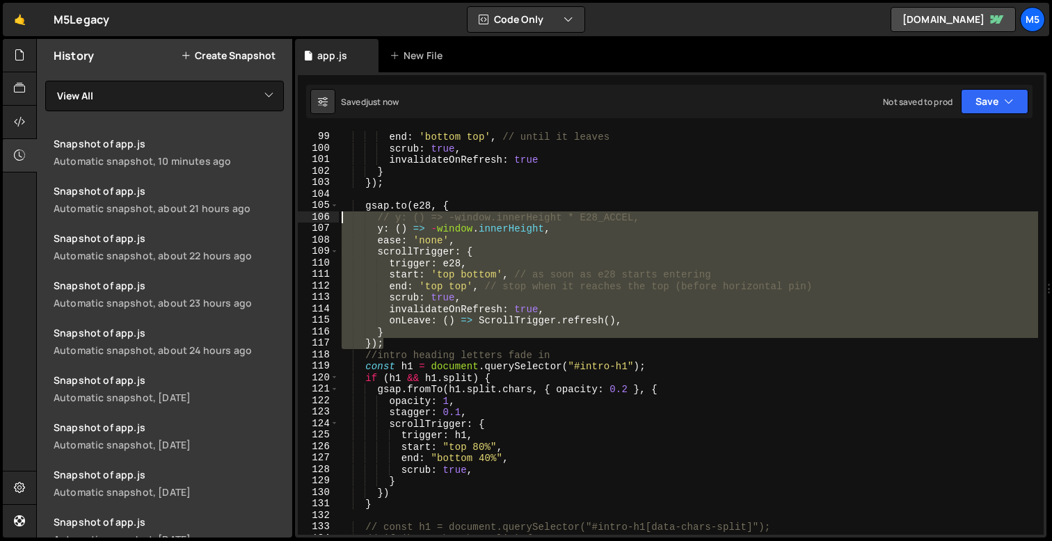
drag, startPoint x: 394, startPoint y: 341, endPoint x: 310, endPoint y: 205, distance: 159.9
click at [310, 205] on div "end: 'bottom top', // until it leaves 98 99 100 101 102 103 104 105 106 107 108…" at bounding box center [671, 333] width 746 height 404
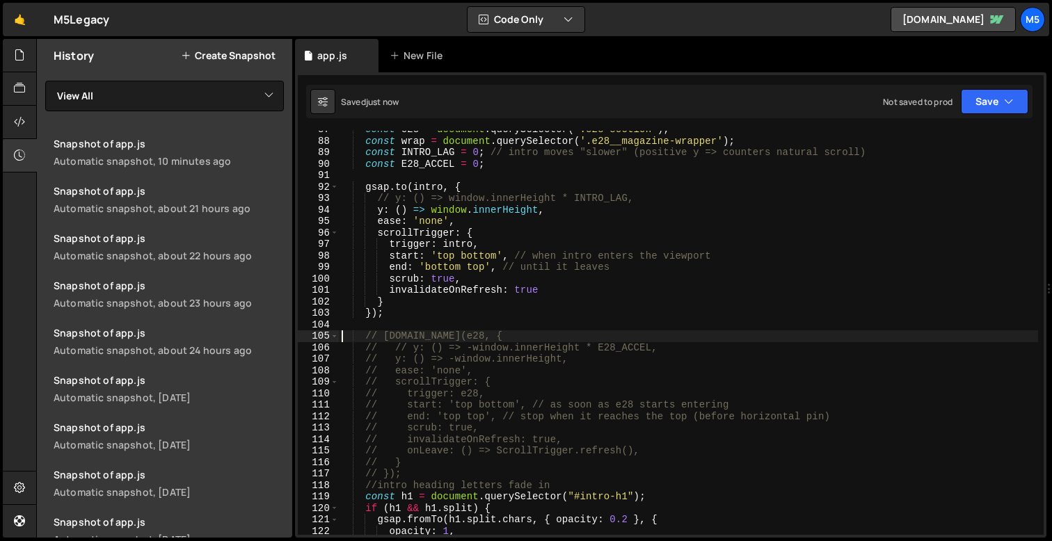
scroll to position [995, 0]
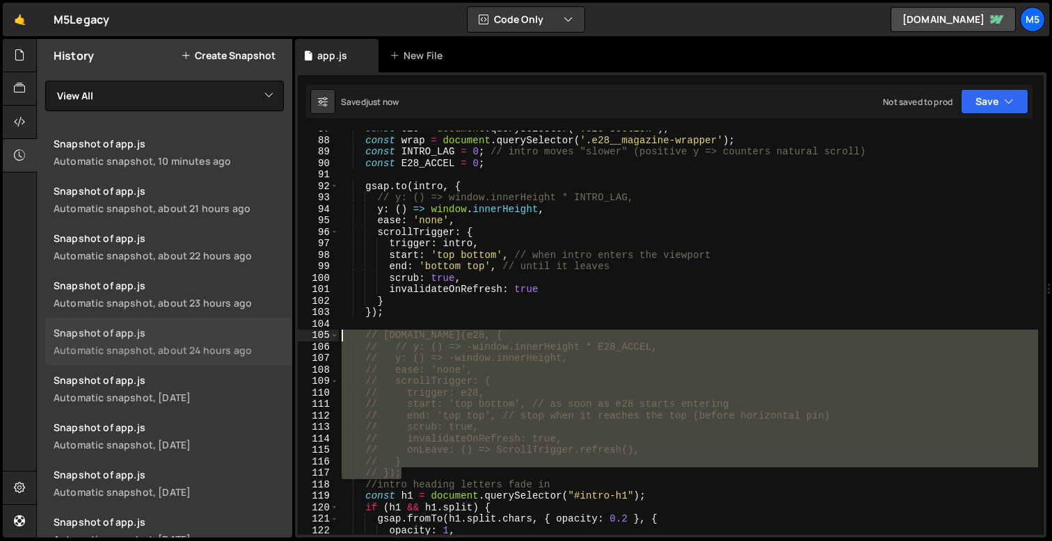
drag, startPoint x: 418, startPoint y: 475, endPoint x: 278, endPoint y: 333, distance: 199.3
click at [278, 333] on div "Files New File Javascript files 1 app.js 0 CSS files Copy share link Edit File …" at bounding box center [544, 289] width 1016 height 500
click at [610, 305] on div "const e28 = document . querySelector ( '.e28-section' ) ; const wrap = document…" at bounding box center [688, 336] width 699 height 427
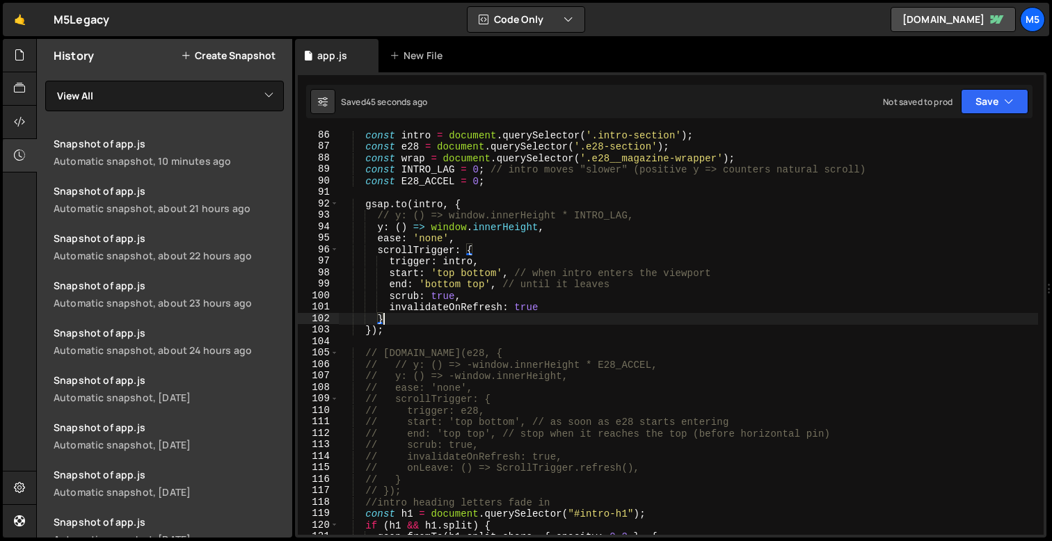
scroll to position [980, 0]
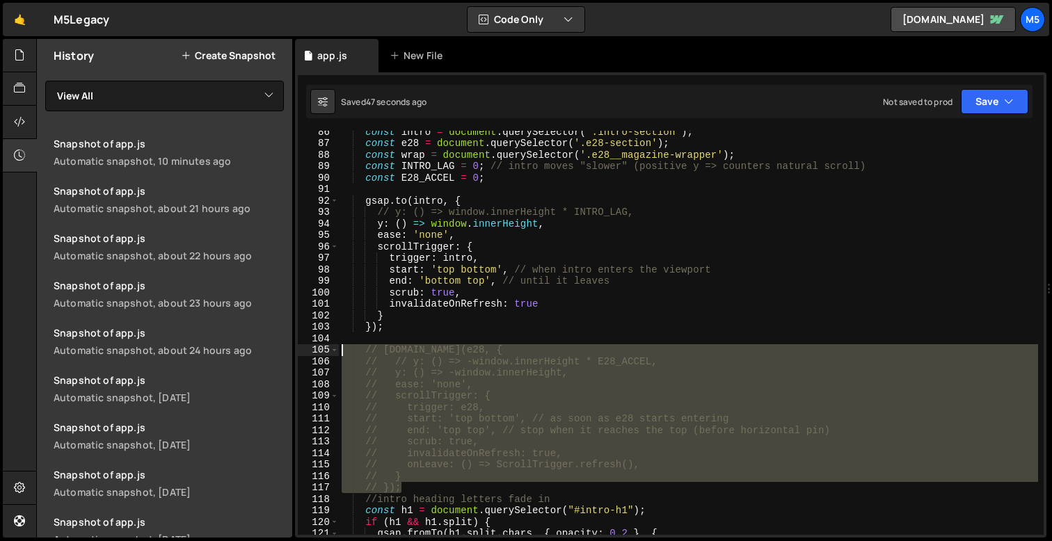
drag, startPoint x: 405, startPoint y: 491, endPoint x: 319, endPoint y: 351, distance: 164.3
click at [319, 351] on div "} 86 87 88 89 90 91 92 93 94 95 96 97 98 99 100 101 102 103 104 105 106 107 108…" at bounding box center [671, 333] width 746 height 404
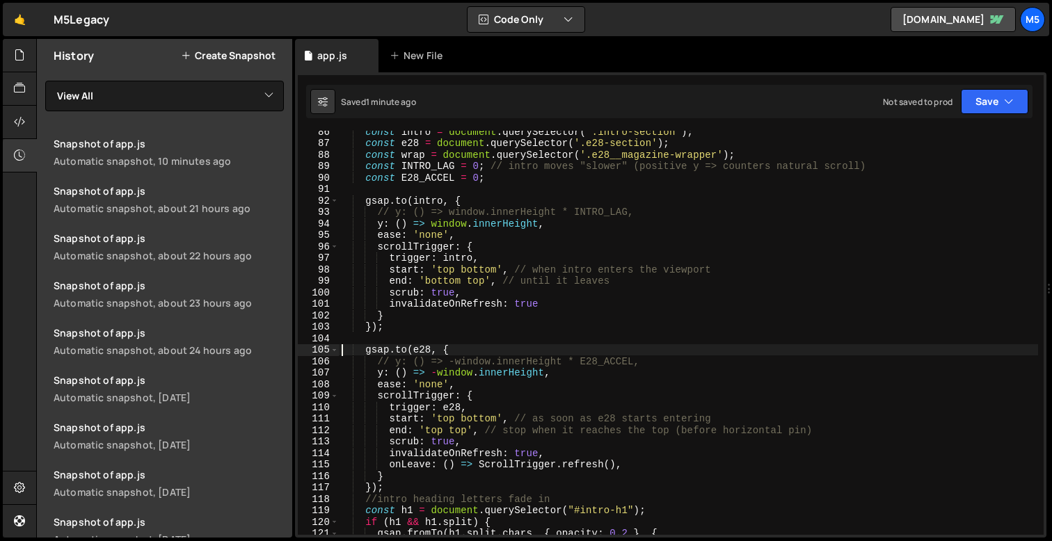
click at [537, 223] on div "const intro = document . querySelector ( '.intro-section' ) ; const e28 = docum…" at bounding box center [688, 339] width 699 height 427
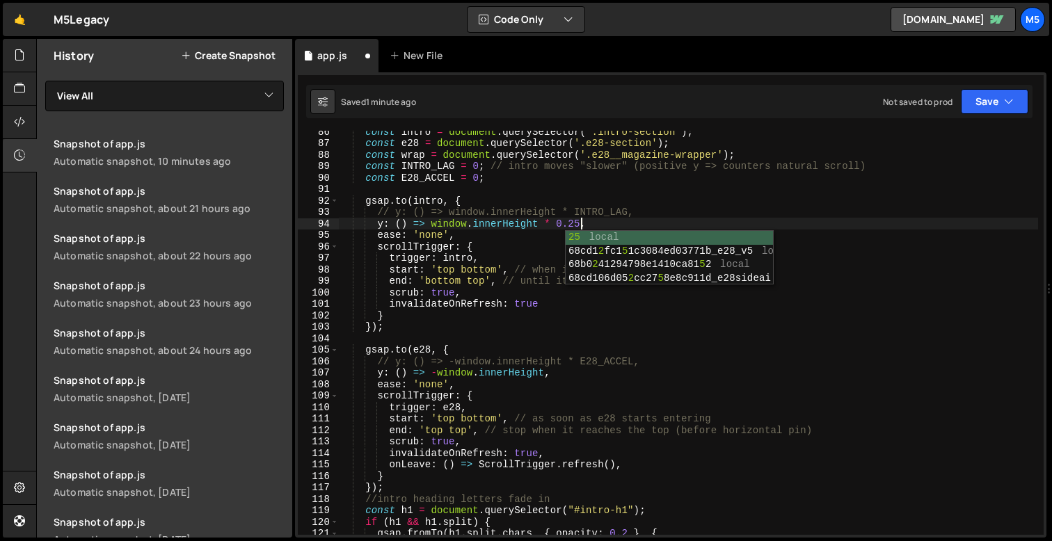
scroll to position [0, 16]
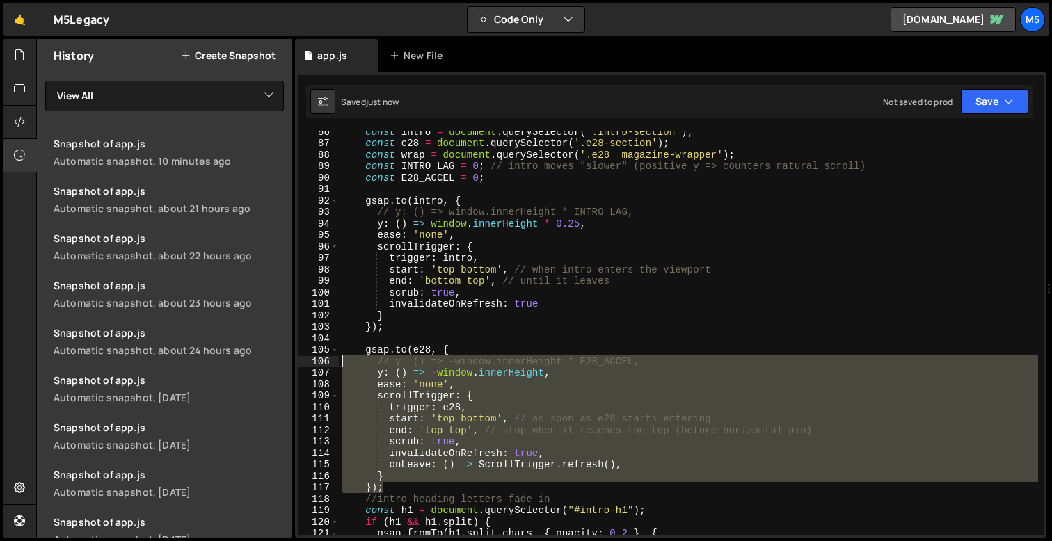
drag, startPoint x: 382, startPoint y: 486, endPoint x: 315, endPoint y: 356, distance: 146.9
click at [315, 356] on div "y: () => window.innerHeight * 0.25, 86 87 88 89 90 91 92 93 94 95 96 97 98 99 1…" at bounding box center [671, 333] width 746 height 404
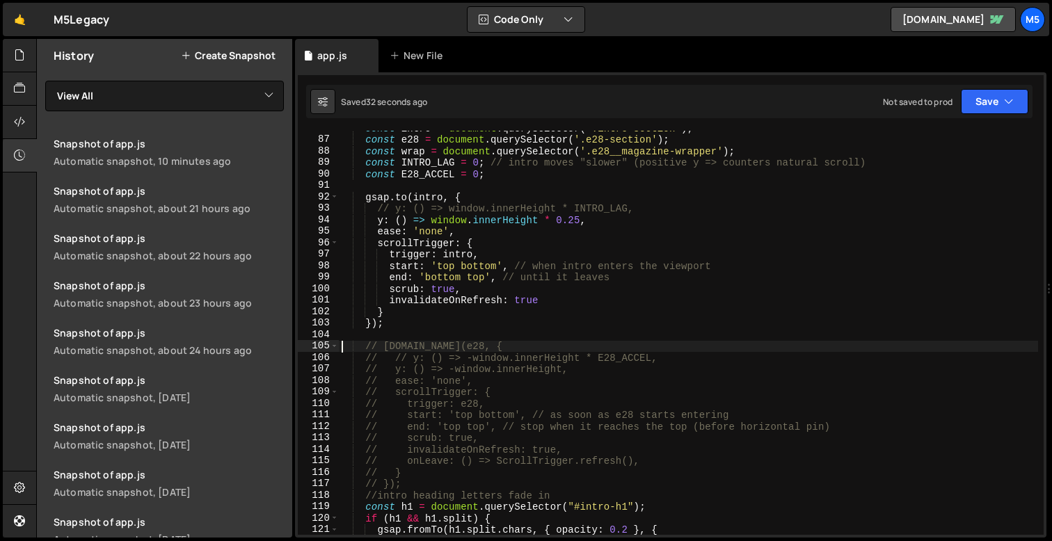
scroll to position [994, 0]
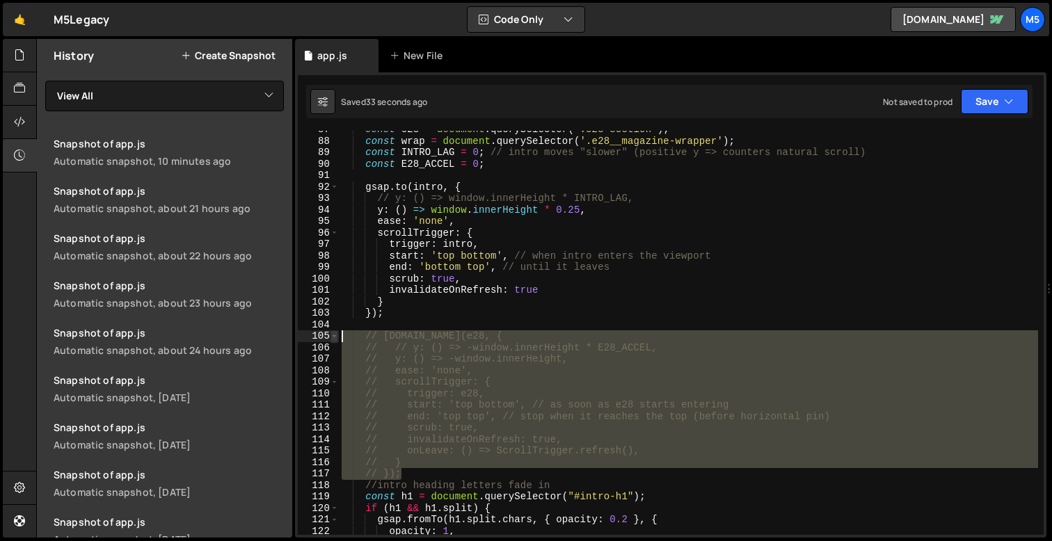
drag, startPoint x: 403, startPoint y: 471, endPoint x: 331, endPoint y: 337, distance: 151.6
click at [331, 337] on div "// [DOMAIN_NAME](e28, { 87 88 89 90 91 92 93 94 95 96 97 98 99 100 101 102 103 …" at bounding box center [671, 333] width 746 height 404
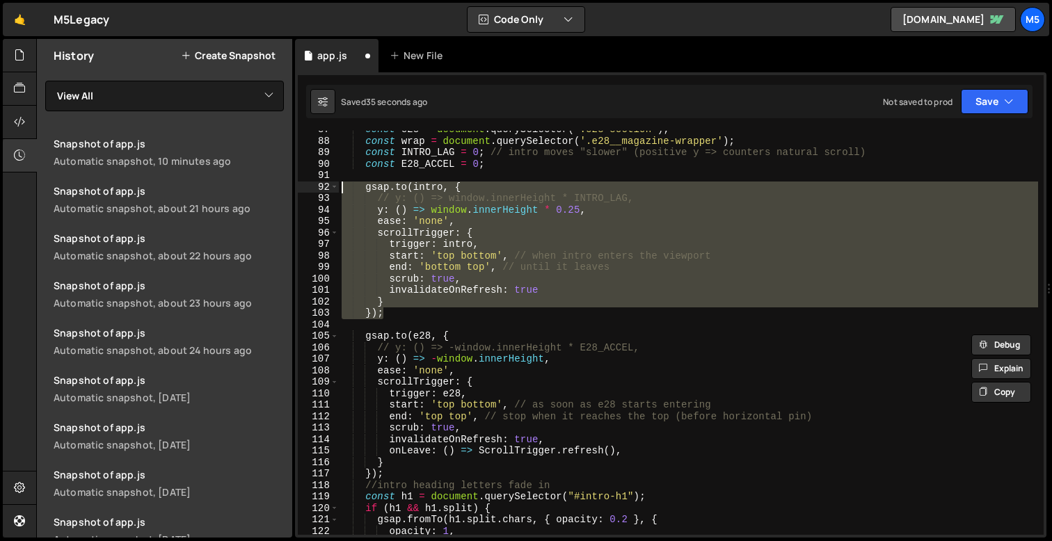
drag, startPoint x: 391, startPoint y: 312, endPoint x: 290, endPoint y: 185, distance: 161.9
click at [290, 185] on div "Files New File Javascript files 1 app.js 0 CSS files Copy share link Edit File …" at bounding box center [544, 289] width 1016 height 500
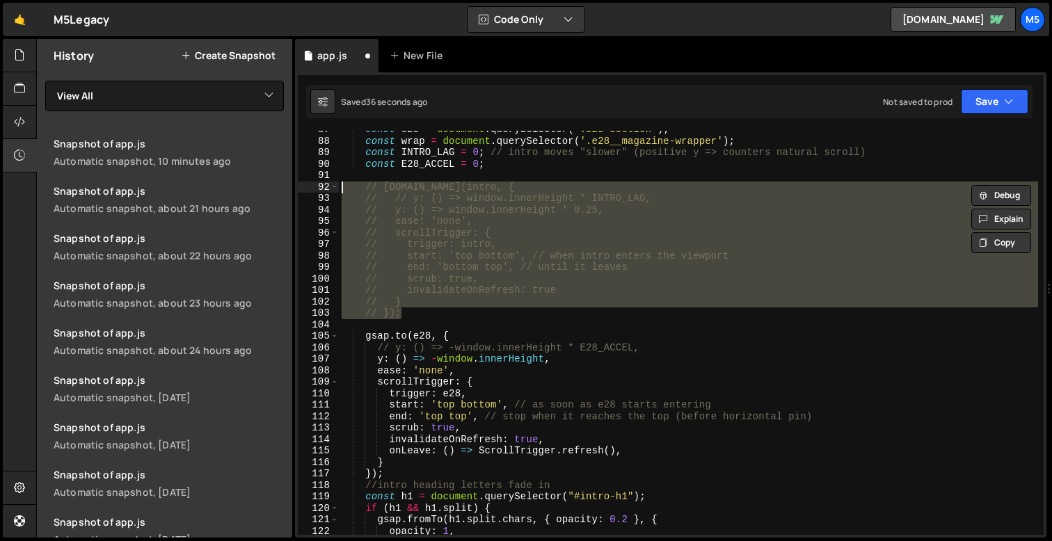
click at [595, 427] on div "const e28 = document . querySelector ( '.e28-section' ) ; const wrap = document…" at bounding box center [688, 337] width 699 height 427
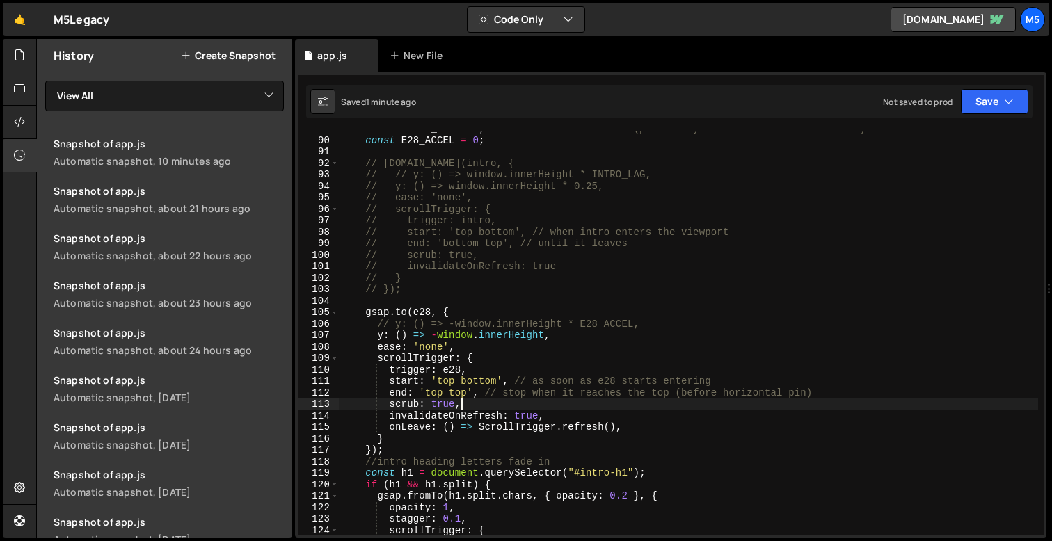
scroll to position [1021, 0]
click at [545, 338] on div "const INTRO_LAG = 0 ; // intro moves "slower" (positive y => counters natural s…" at bounding box center [688, 333] width 699 height 427
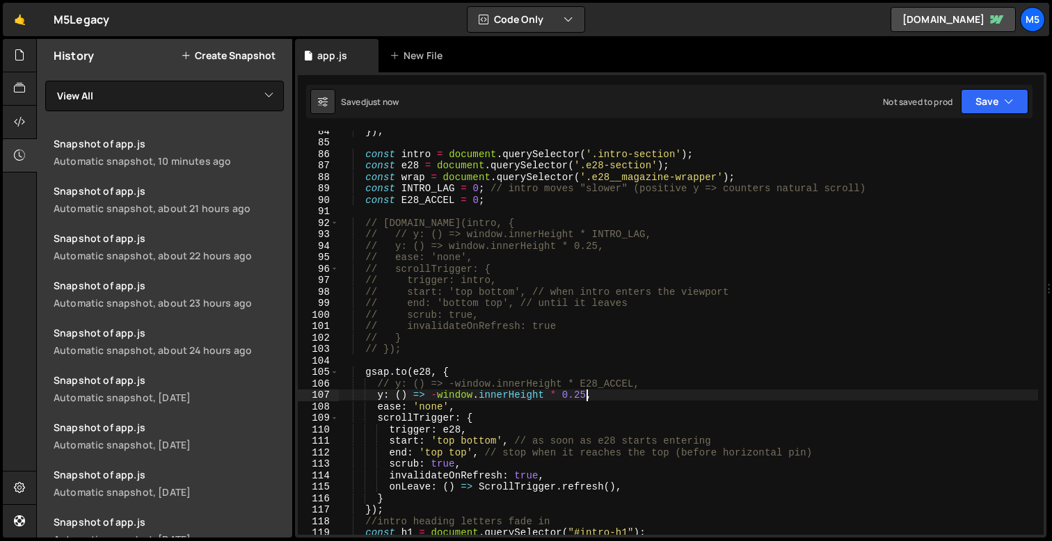
scroll to position [941, 0]
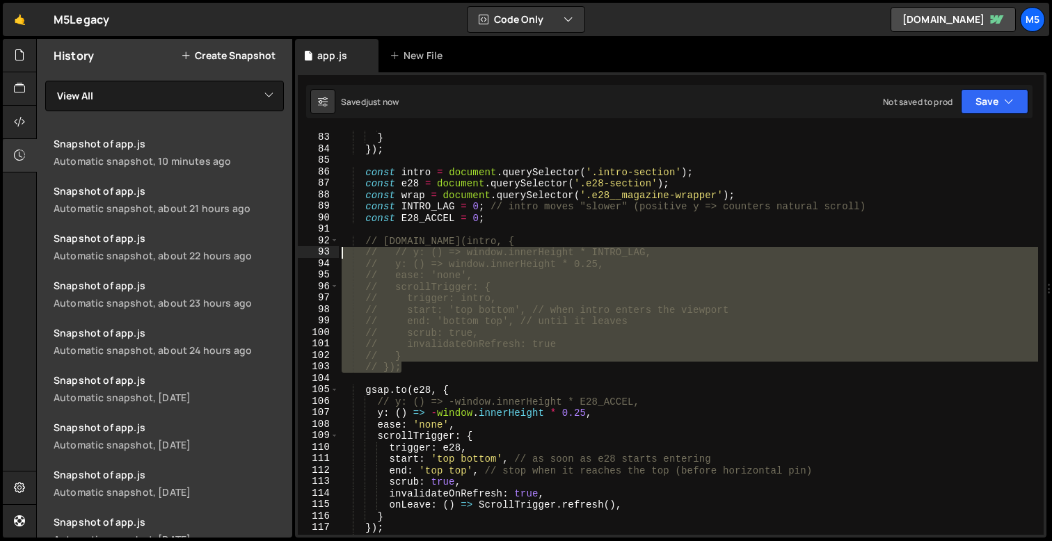
drag, startPoint x: 411, startPoint y: 365, endPoint x: 312, endPoint y: 243, distance: 156.9
click at [312, 244] on div "y: () => -window.innerHeight * 0.25, 82 83 84 85 86 87 88 89 90 91 92 93 94 95 …" at bounding box center [671, 333] width 746 height 404
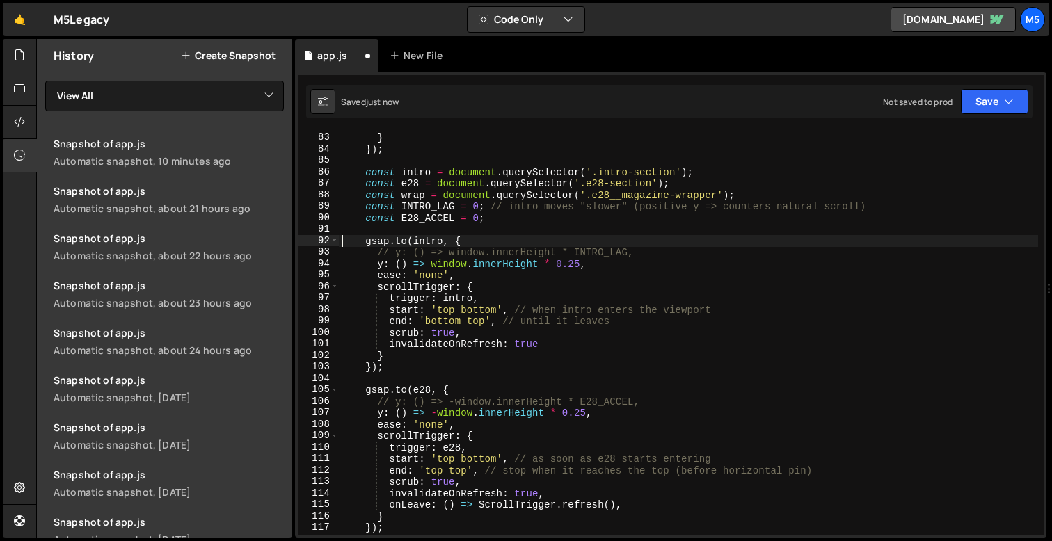
scroll to position [0, 8]
click at [580, 267] on div "scrub : true } }) ; const intro = document . querySelector ( '.intro-section' )…" at bounding box center [688, 333] width 699 height 427
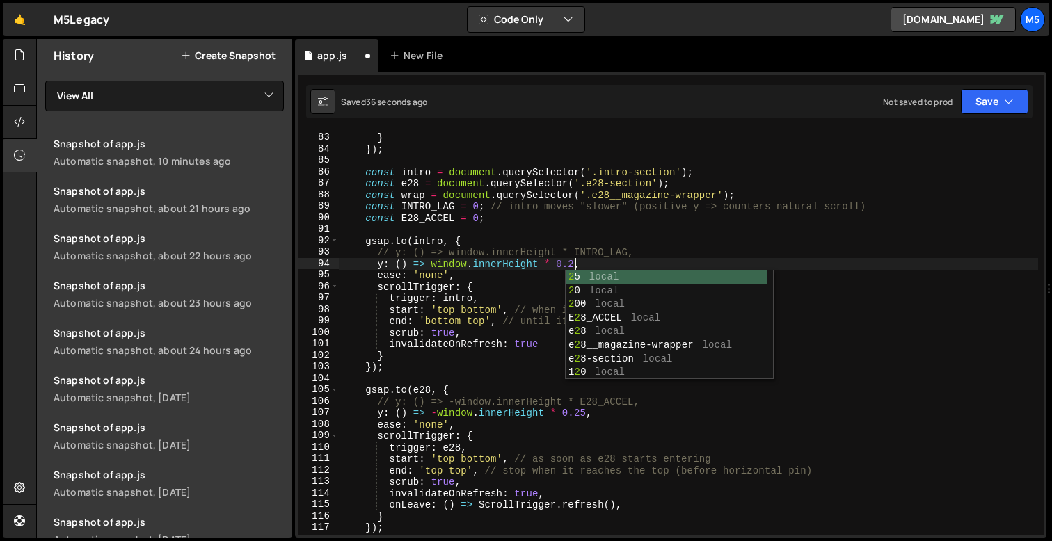
scroll to position [0, 16]
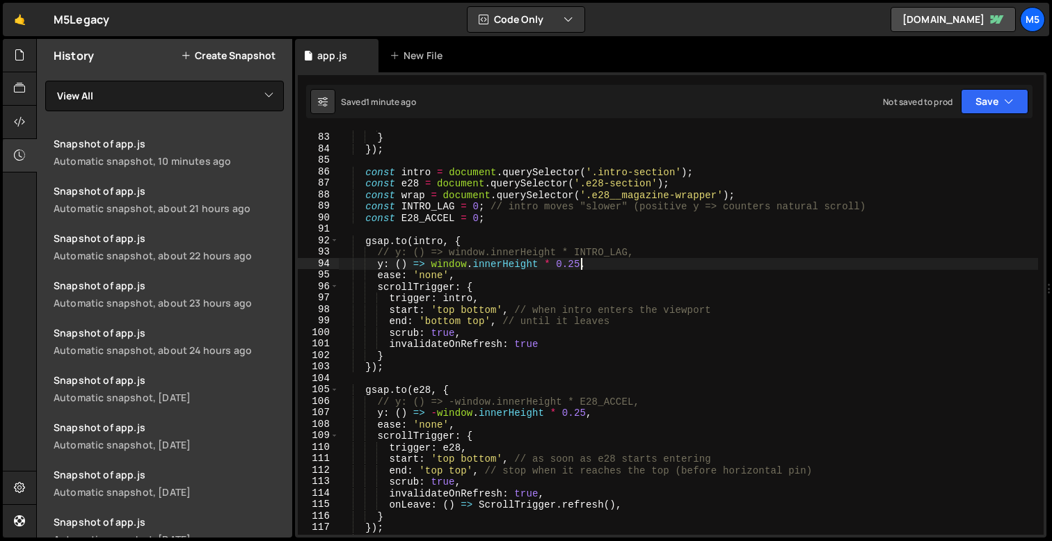
click at [584, 417] on div "scrub : true } }) ; const intro = document . querySelector ( '.intro-section' )…" at bounding box center [688, 333] width 699 height 427
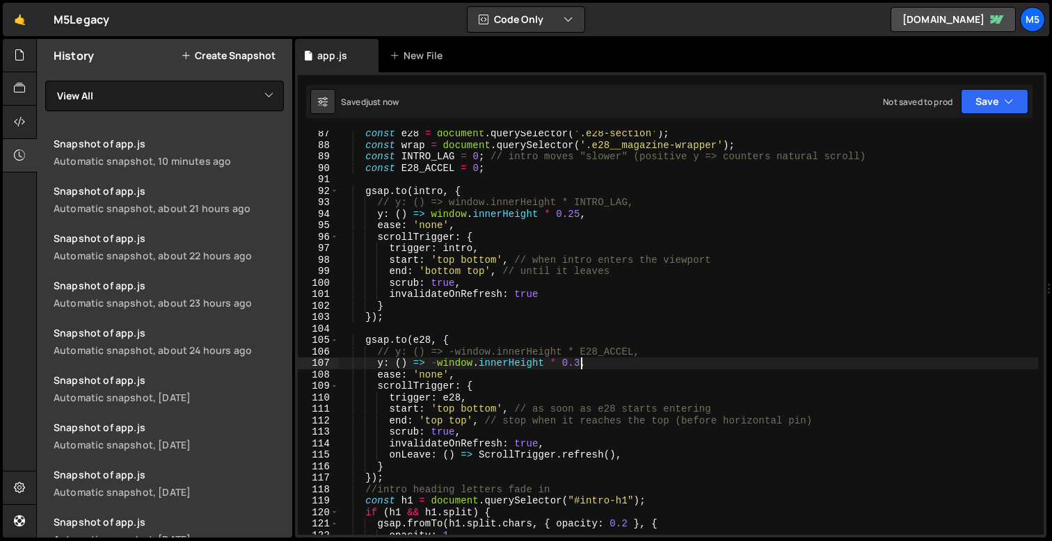
type textarea "y: () => -window.innerHeight * 0.3,"
